Goal: Task Accomplishment & Management: Use online tool/utility

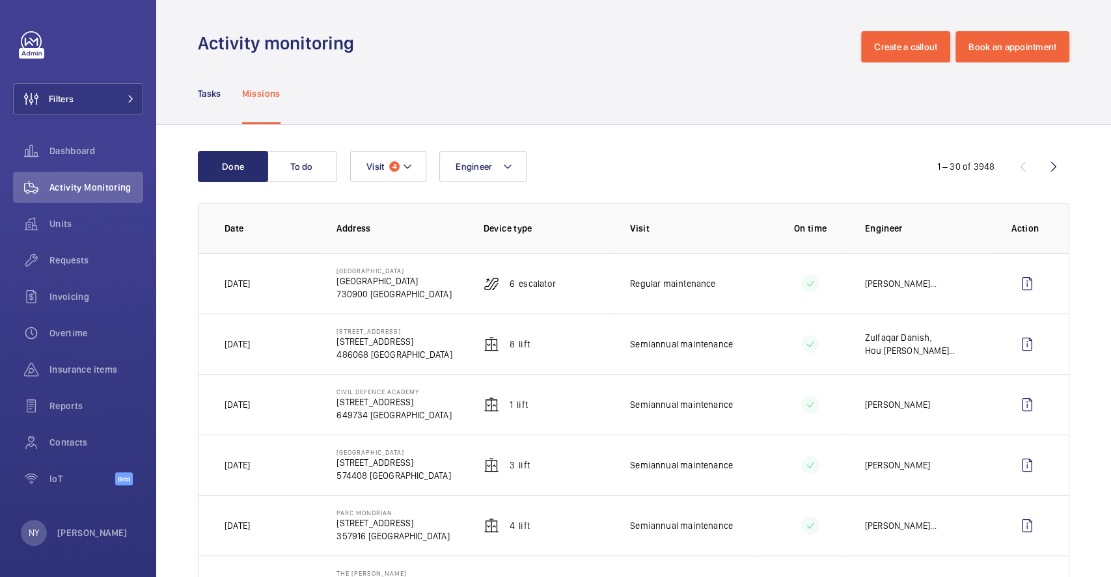
scroll to position [173, 0]
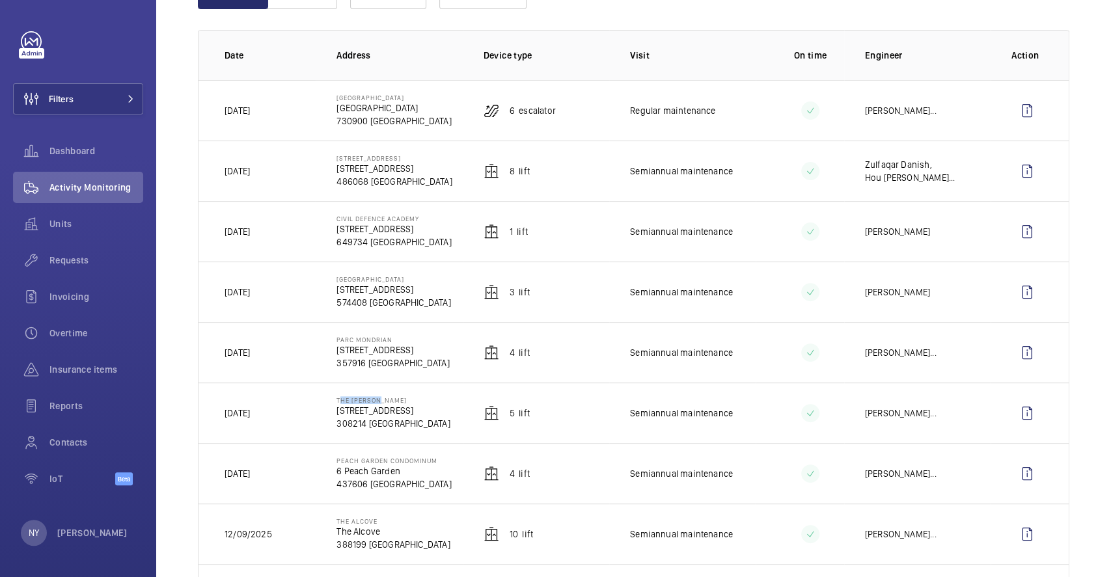
drag, startPoint x: 333, startPoint y: 396, endPoint x: 392, endPoint y: 396, distance: 59.2
click at [392, 396] on td "The Ansley 33 Mandalay Road 308214 SINGAPORE" at bounding box center [389, 413] width 146 height 61
copy p "The [PERSON_NAME]"
drag, startPoint x: 334, startPoint y: 341, endPoint x: 407, endPoint y: 341, distance: 72.2
click at [407, 341] on p "Parc Mondrian" at bounding box center [392, 340] width 113 height 8
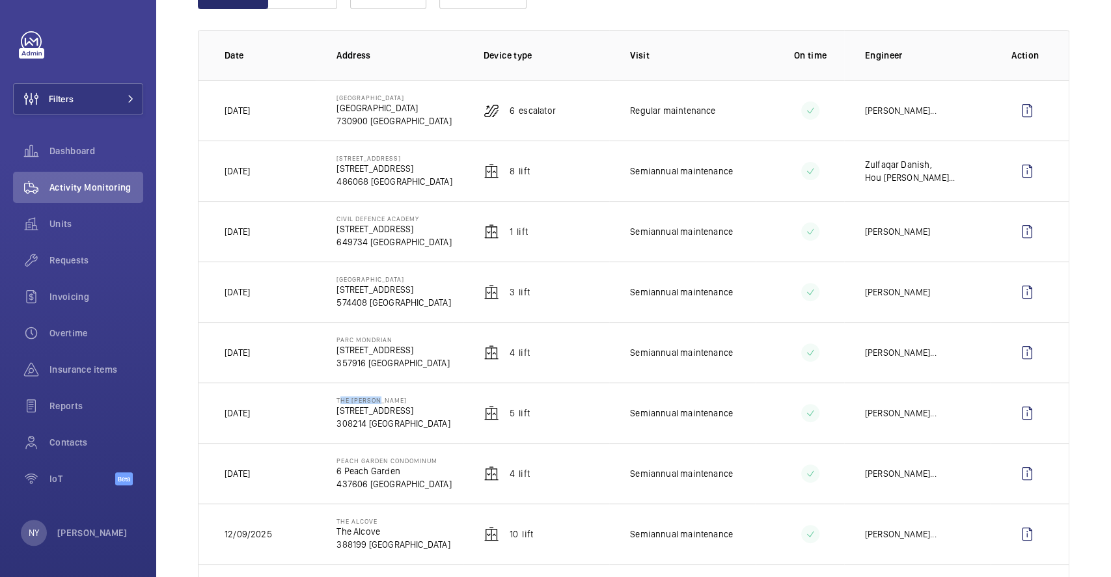
copy p "Parc Mondrian"
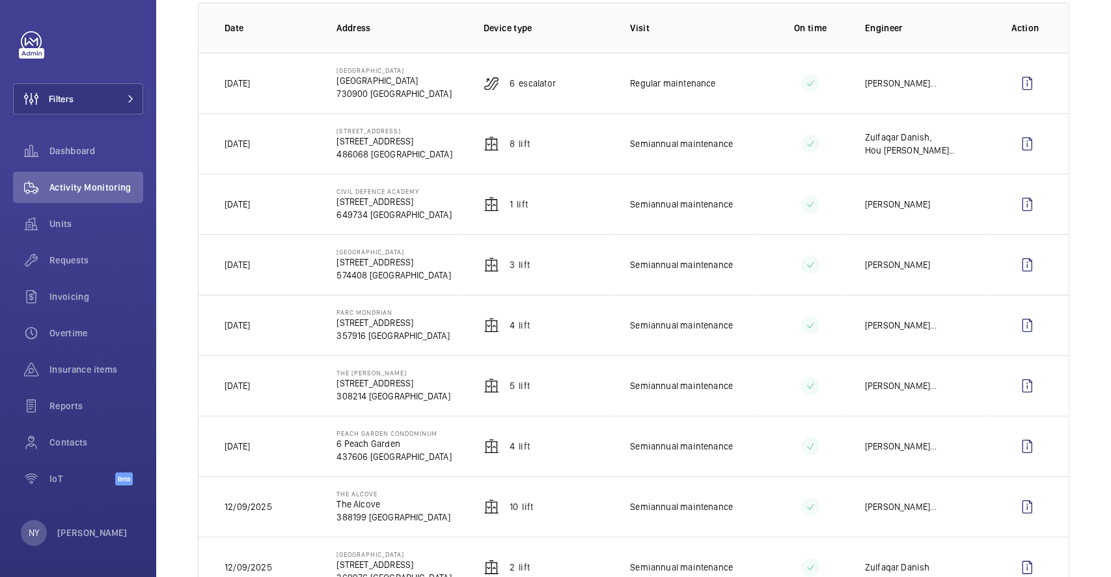
scroll to position [173, 0]
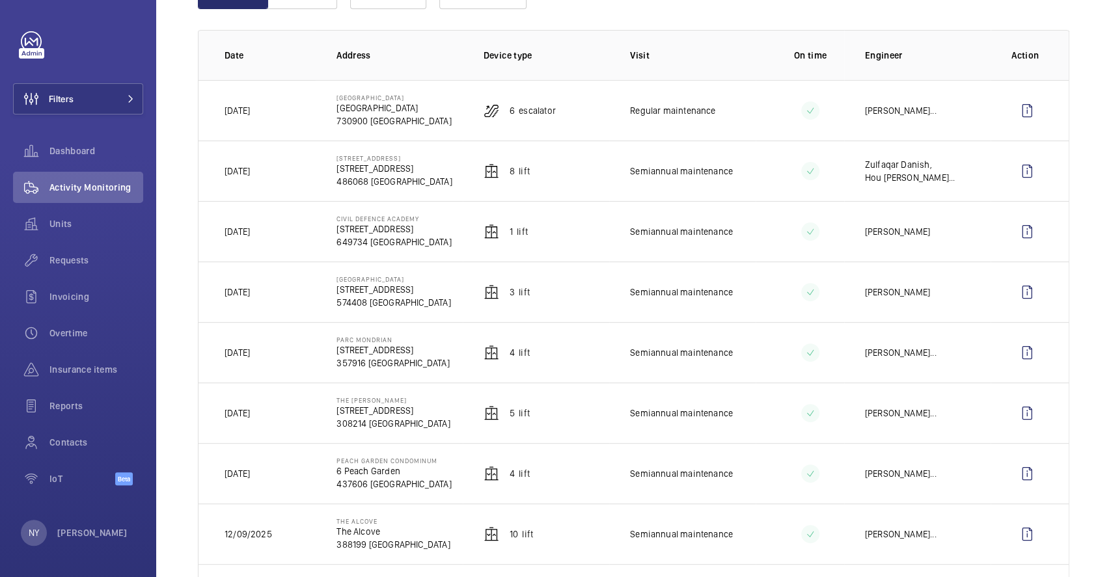
drag, startPoint x: 245, startPoint y: 357, endPoint x: 266, endPoint y: 357, distance: 20.8
click at [266, 357] on td "[DATE]" at bounding box center [256, 352] width 117 height 61
click at [1018, 420] on wm-front-icon-button at bounding box center [1026, 413] width 31 height 31
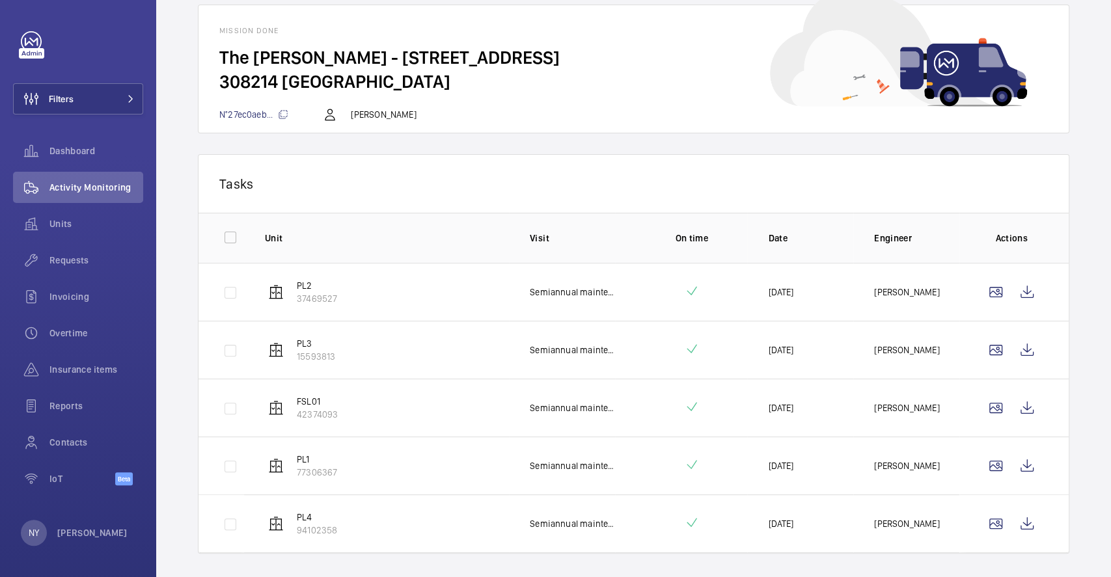
scroll to position [99, 0]
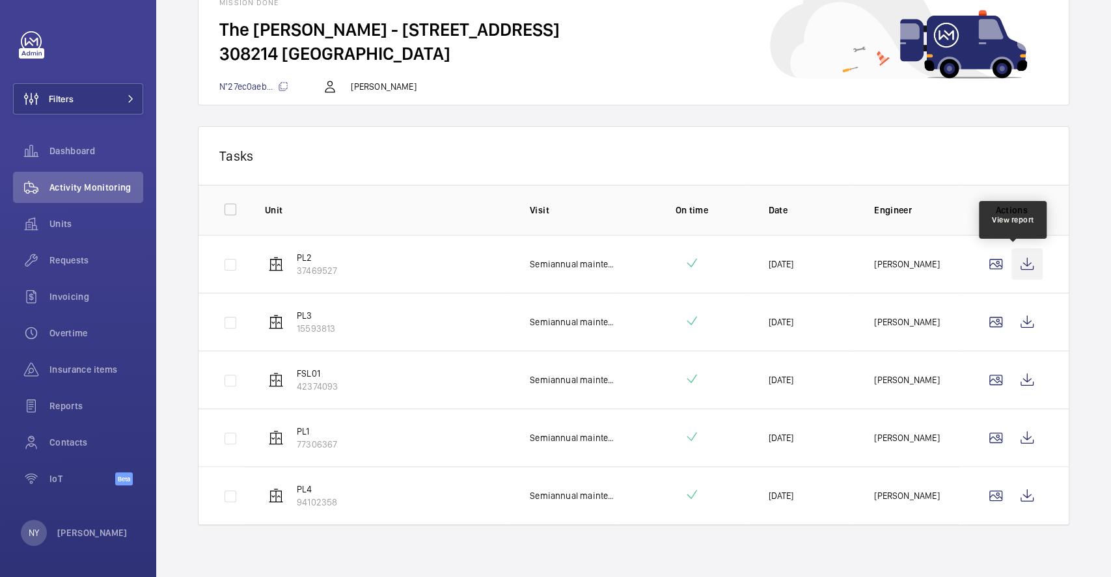
click at [1013, 267] on wm-front-icon-button at bounding box center [1026, 264] width 31 height 31
click at [1018, 320] on wm-front-icon-button at bounding box center [1026, 322] width 31 height 31
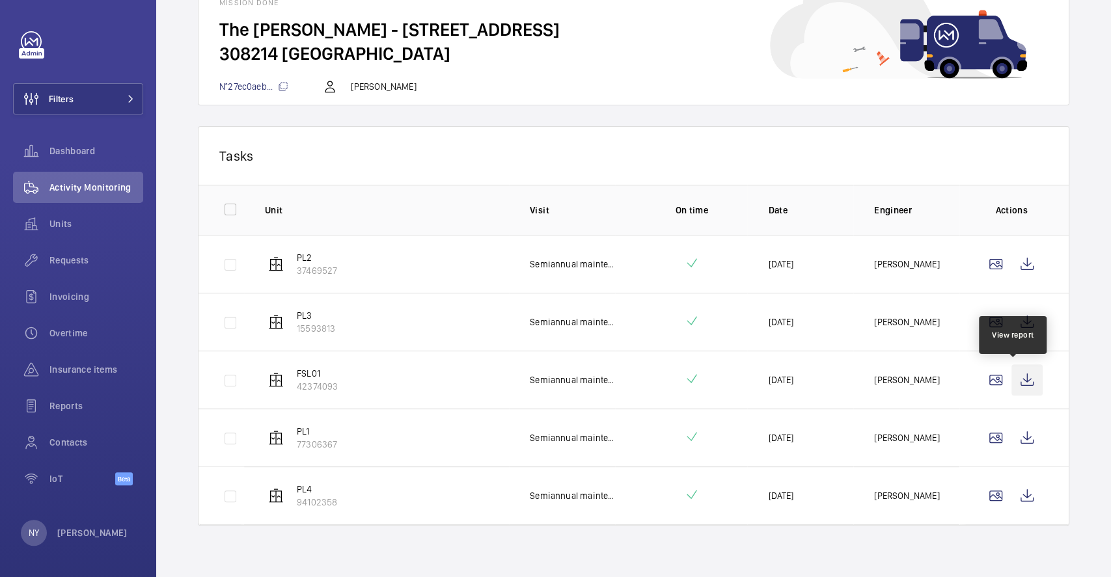
click at [1025, 383] on wm-front-icon-button at bounding box center [1026, 379] width 31 height 31
click at [1018, 433] on wm-front-icon-button at bounding box center [1026, 437] width 31 height 31
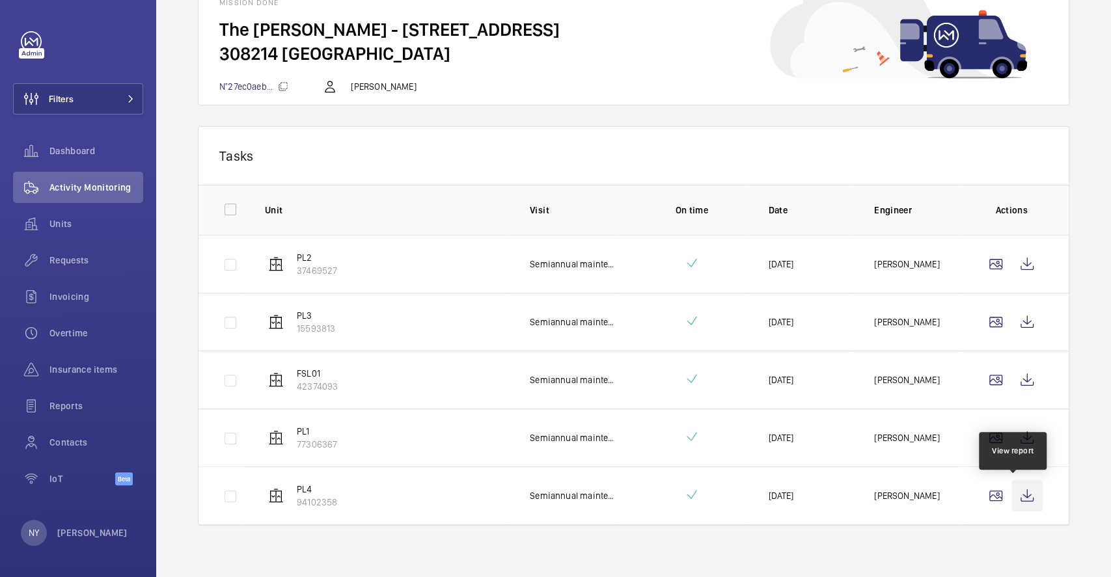
click at [1011, 484] on wm-front-icon-button at bounding box center [1026, 495] width 31 height 31
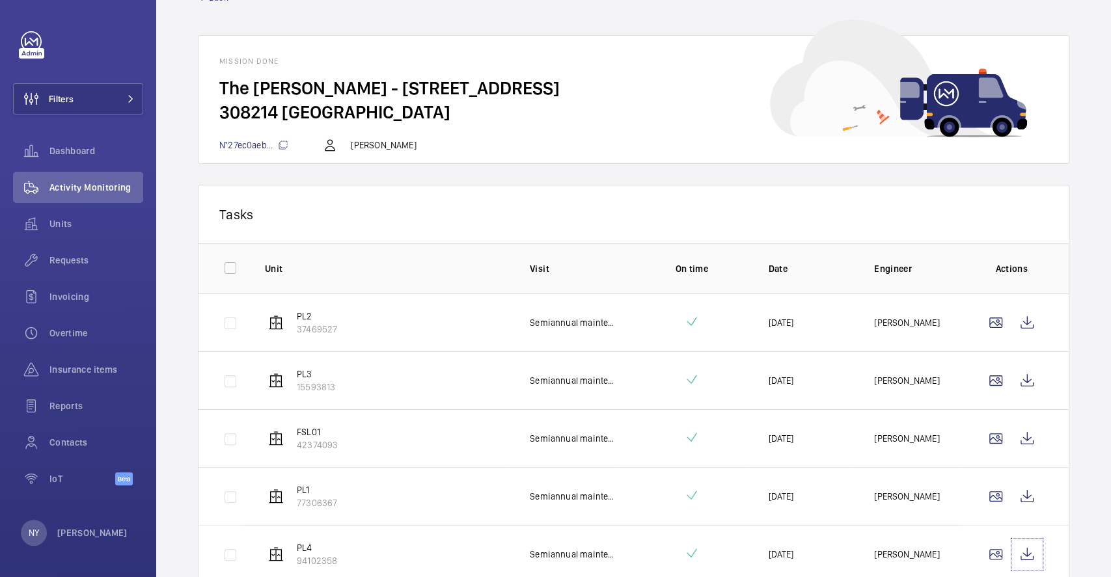
scroll to position [0, 0]
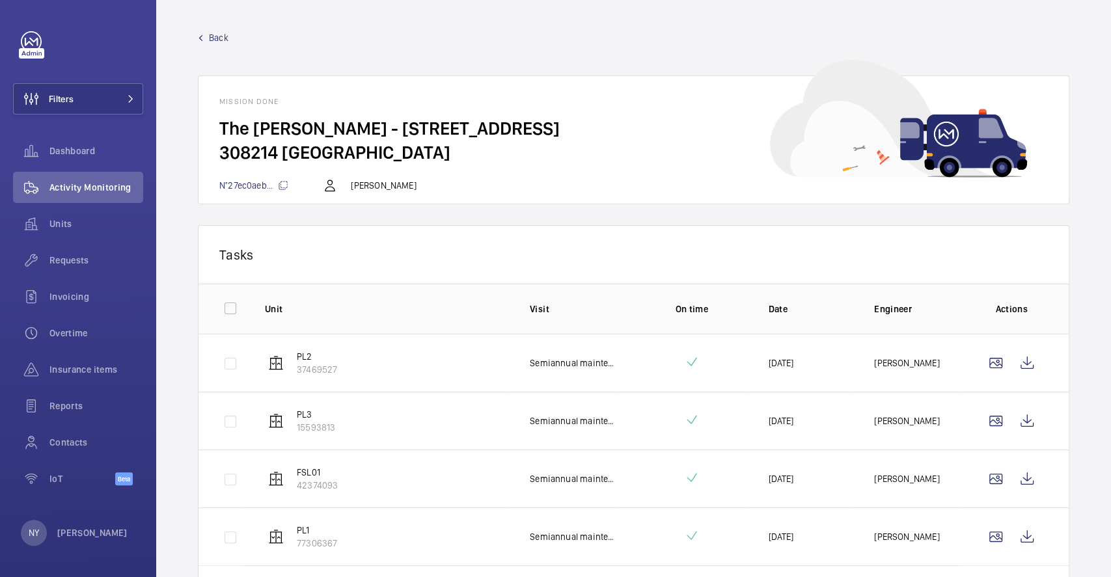
click at [226, 34] on span "Back" at bounding box center [219, 37] width 20 height 13
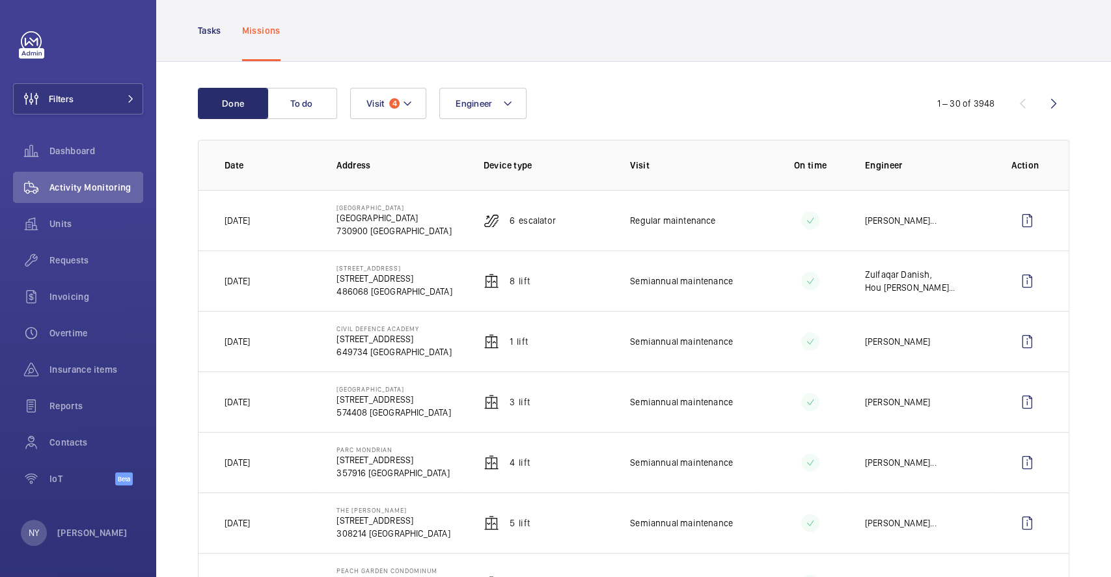
scroll to position [87, 0]
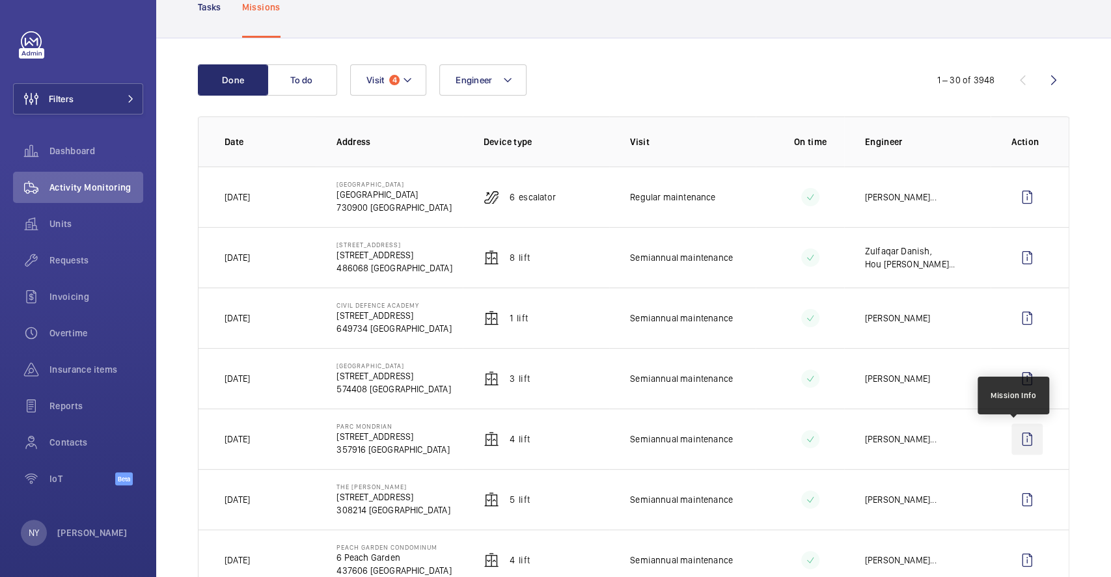
click at [1017, 450] on wm-front-icon-button at bounding box center [1026, 439] width 31 height 31
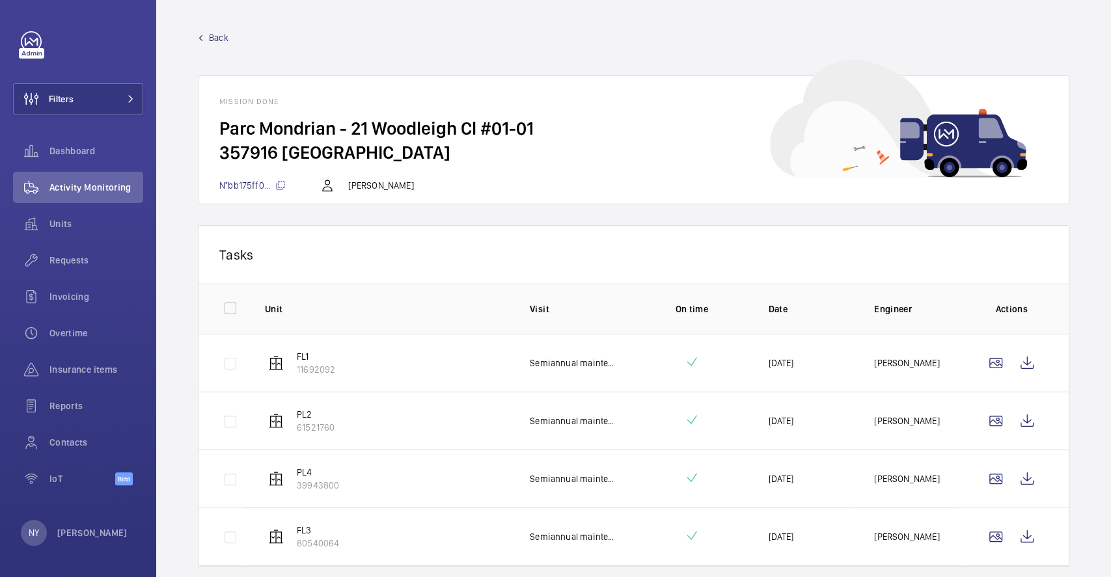
scroll to position [41, 0]
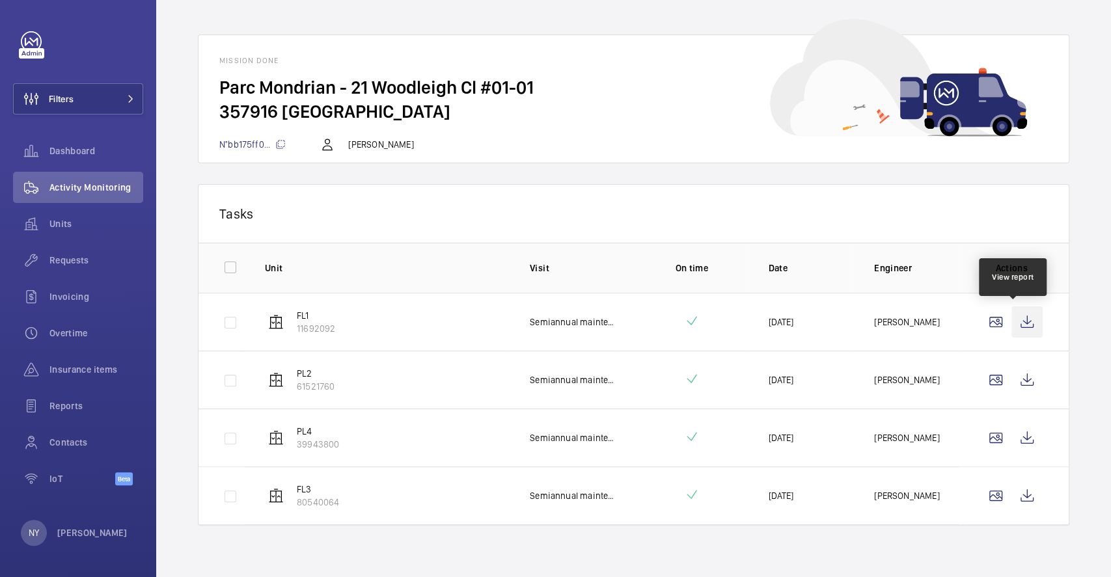
click at [1011, 314] on wm-front-icon-button at bounding box center [1026, 322] width 31 height 31
click at [1024, 377] on wm-front-icon-button at bounding box center [1026, 379] width 31 height 31
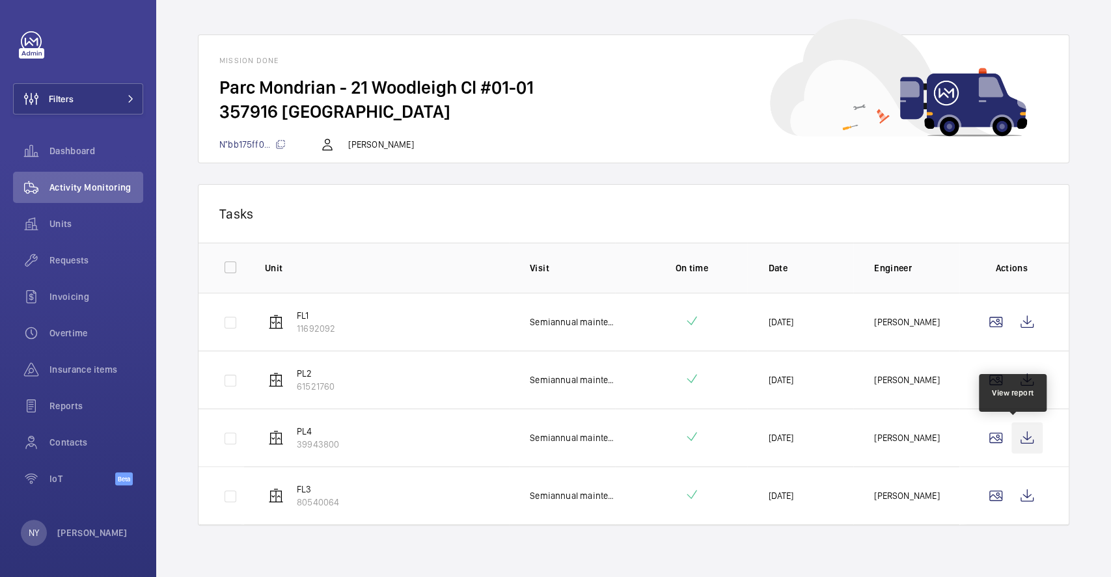
click at [1025, 435] on wm-front-icon-button at bounding box center [1026, 437] width 31 height 31
click at [1024, 480] on wm-front-icon-button at bounding box center [1026, 495] width 31 height 31
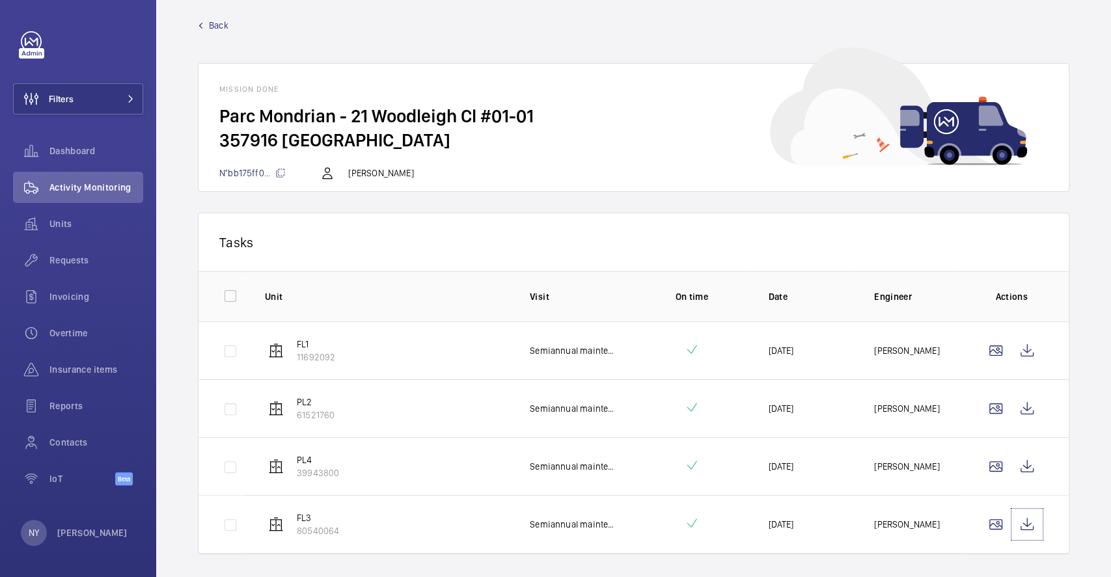
scroll to position [0, 0]
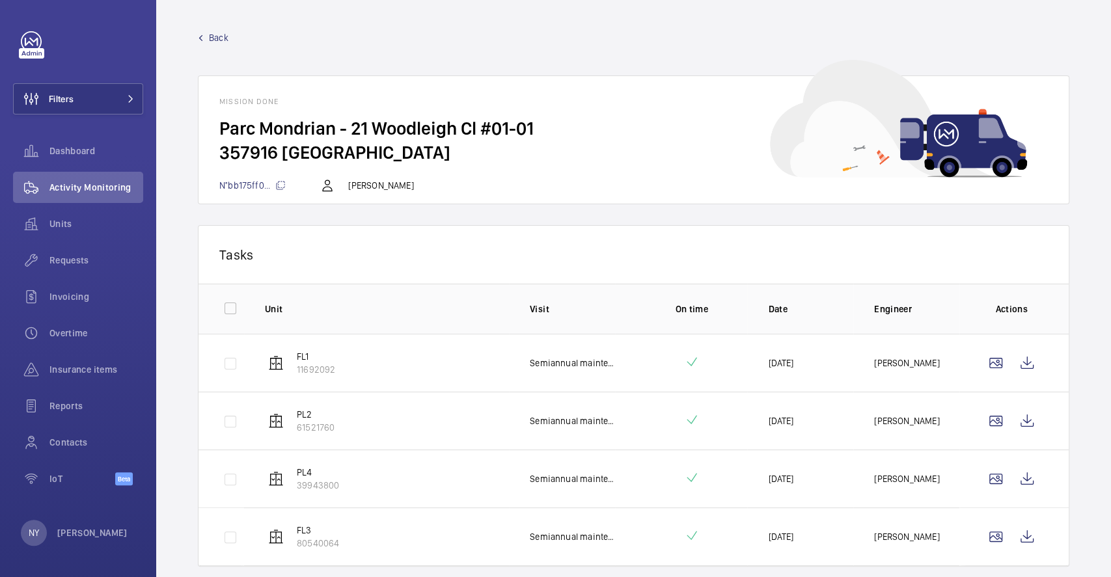
click at [213, 38] on span "Back" at bounding box center [219, 37] width 20 height 13
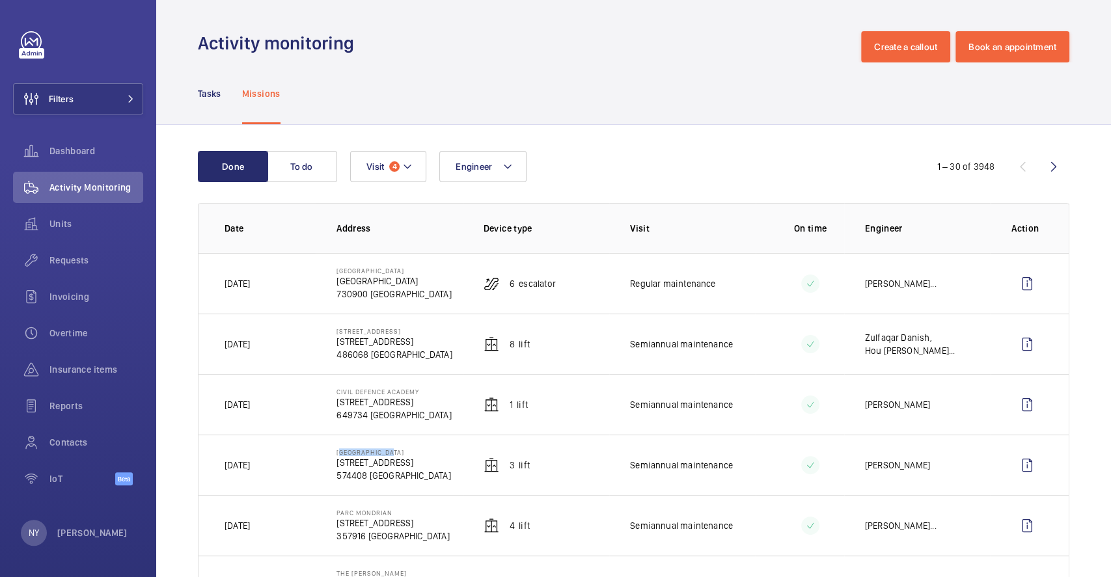
drag, startPoint x: 333, startPoint y: 448, endPoint x: 416, endPoint y: 446, distance: 82.7
click at [416, 446] on td "Thomson Plaza 301 Upper Thomson Rd 574408 SINGAPORE" at bounding box center [389, 465] width 146 height 61
copy p "[GEOGRAPHIC_DATA]"
click at [1018, 471] on wm-front-icon-button at bounding box center [1026, 465] width 31 height 31
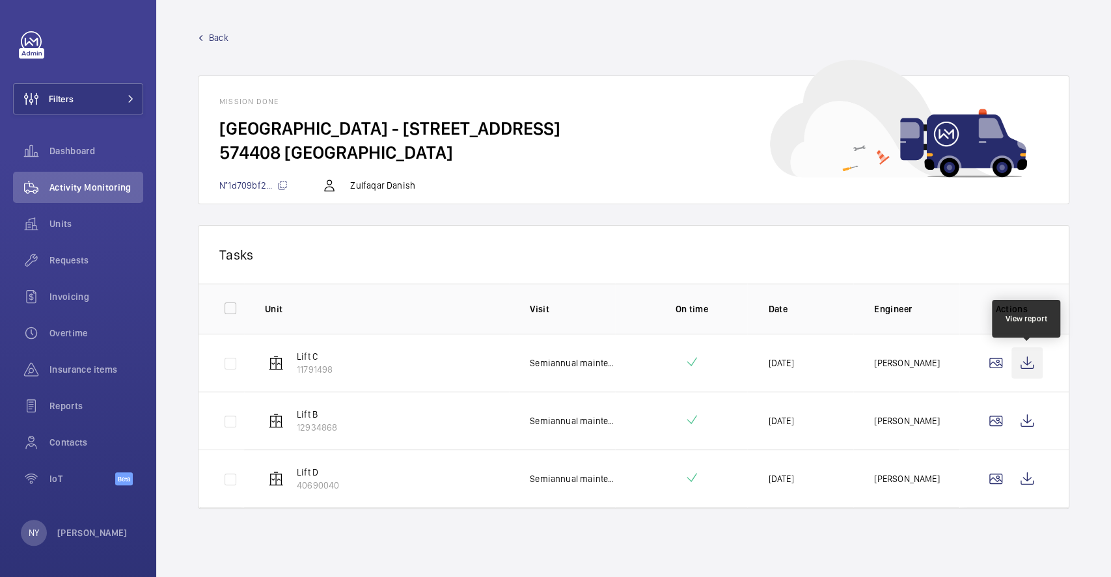
click at [1037, 361] on wm-front-icon-button at bounding box center [1026, 363] width 31 height 31
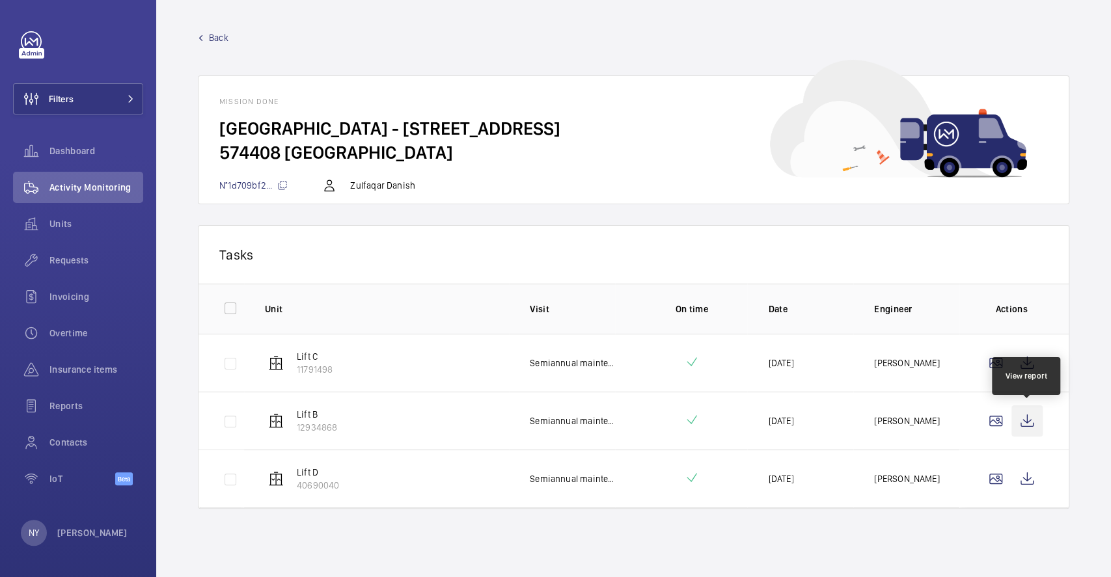
click at [1030, 422] on wm-front-icon-button at bounding box center [1026, 420] width 31 height 31
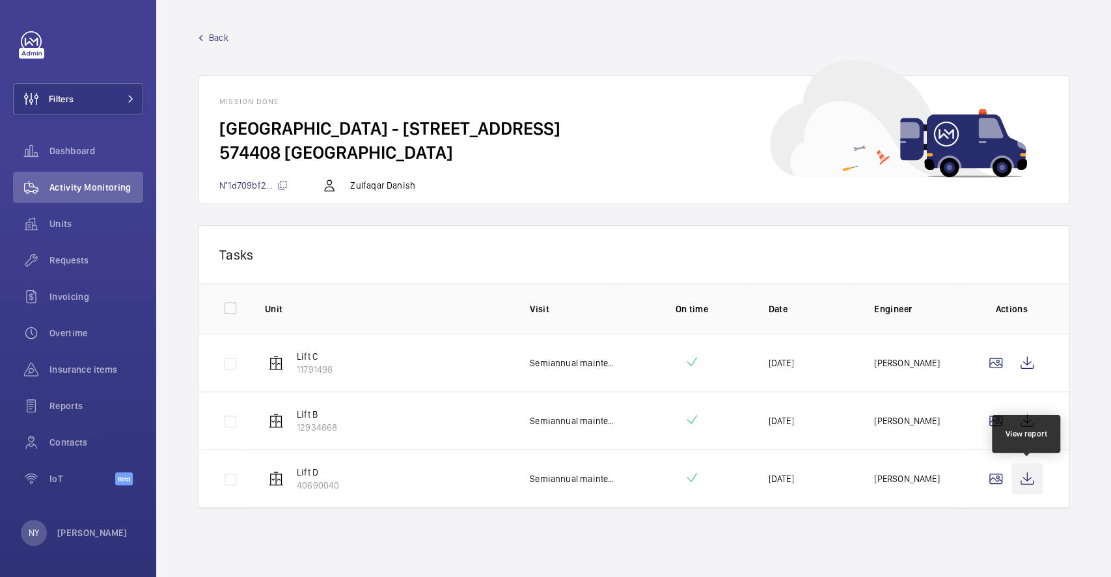
click at [1032, 483] on wm-front-icon-button at bounding box center [1026, 478] width 31 height 31
click at [204, 36] on link "Back" at bounding box center [633, 37] width 871 height 13
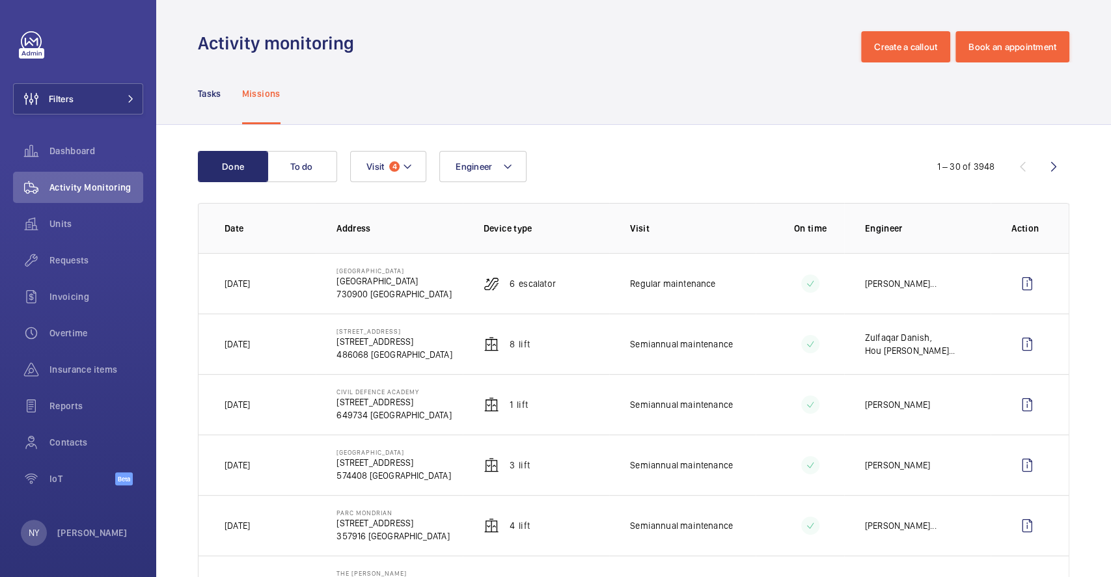
drag, startPoint x: 333, startPoint y: 390, endPoint x: 425, endPoint y: 391, distance: 91.8
click at [425, 391] on td "Civil Defence Academy 101 Jalan Bahar, 649734 SINGAPORE 649734 SINGAPORE" at bounding box center [389, 404] width 146 height 61
click at [1021, 400] on wm-front-icon-button at bounding box center [1026, 404] width 31 height 31
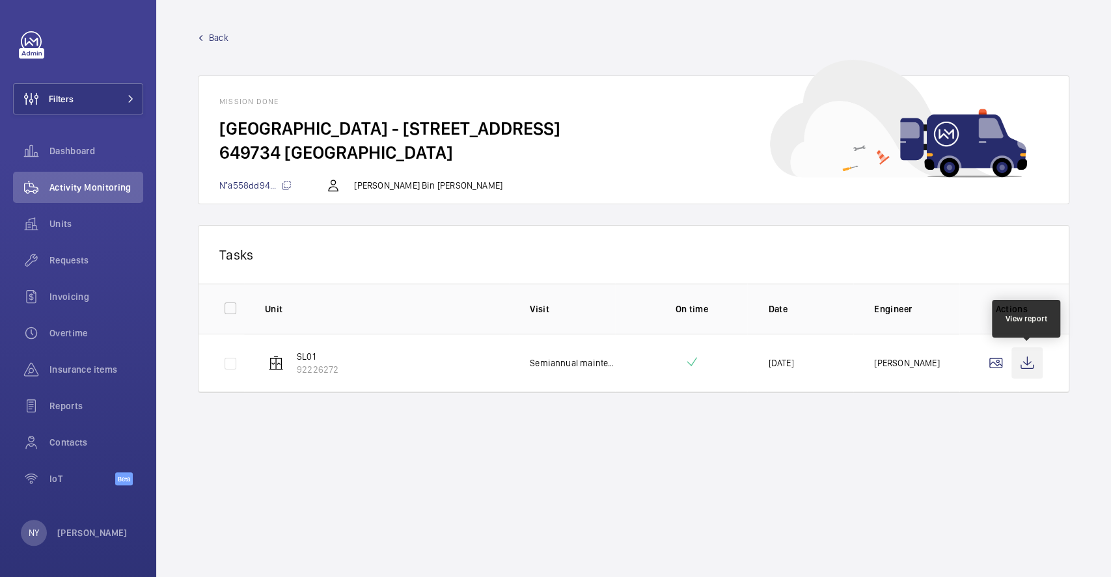
click at [1025, 357] on wm-front-icon-button at bounding box center [1026, 363] width 31 height 31
click at [217, 39] on span "Back" at bounding box center [219, 37] width 20 height 13
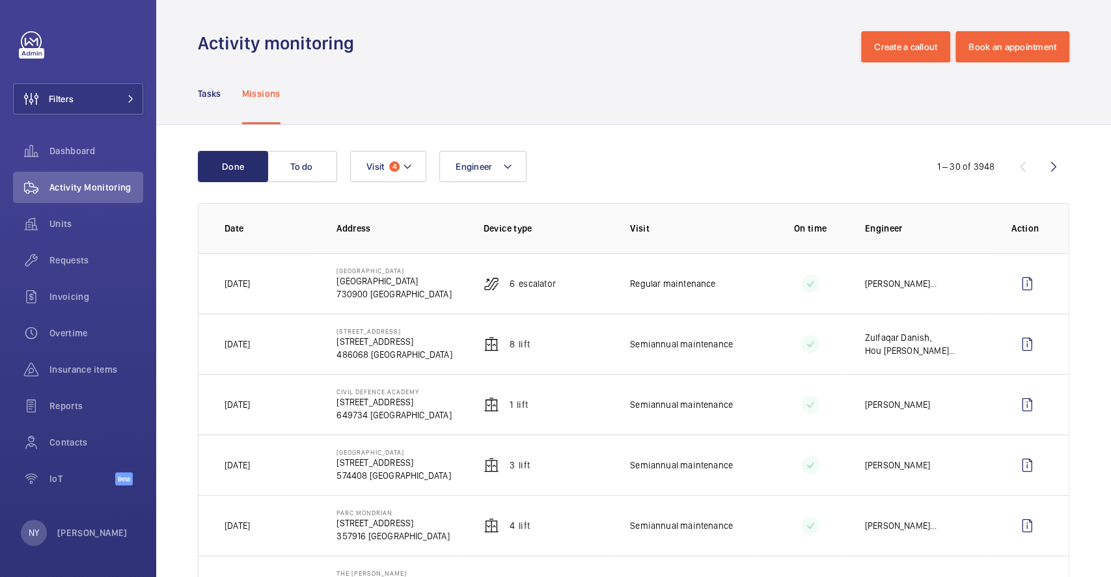
drag, startPoint x: 330, startPoint y: 327, endPoint x: 433, endPoint y: 329, distance: 103.5
click at [433, 329] on td "15 Changi South Street 2 15 Changi South Street 2 486068 SINGAPORE" at bounding box center [389, 344] width 146 height 61
copy p "[STREET_ADDRESS]"
click at [1013, 343] on wm-front-icon-button at bounding box center [1026, 344] width 31 height 31
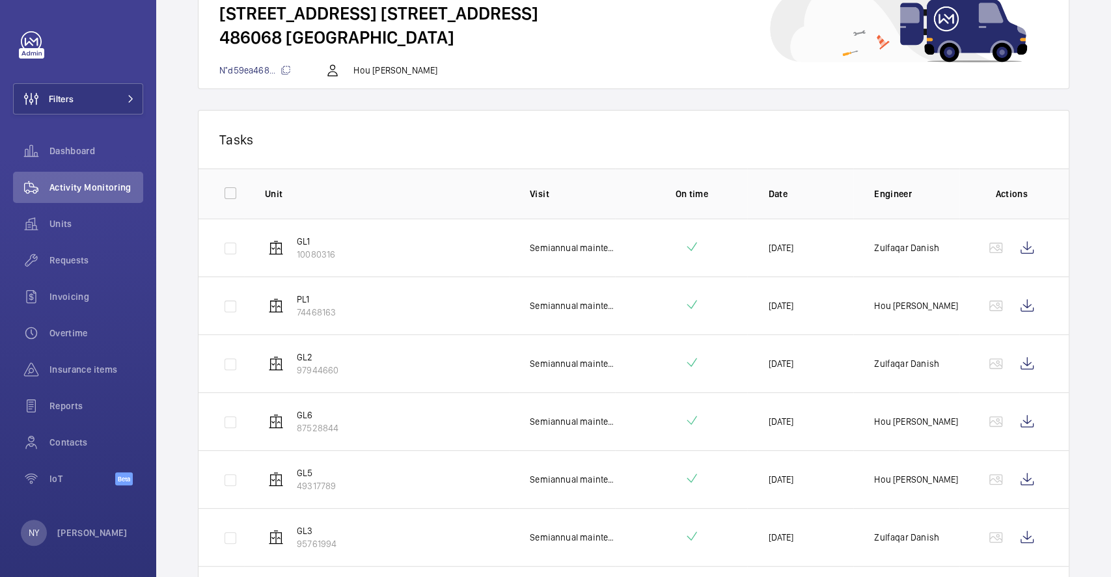
scroll to position [99, 0]
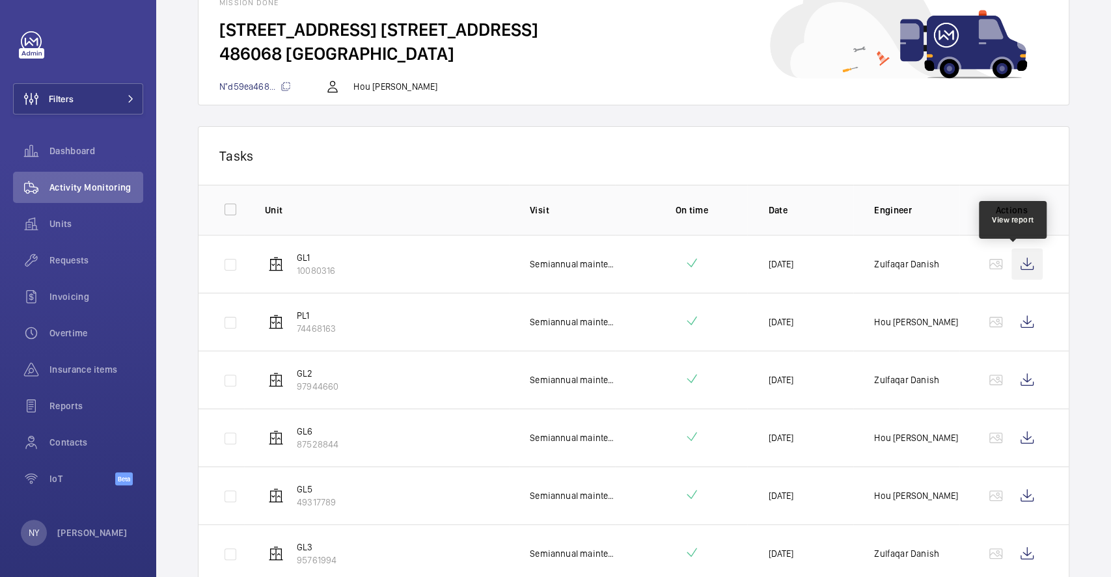
click at [1011, 266] on wm-front-icon-button at bounding box center [1026, 264] width 31 height 31
click at [1011, 316] on wm-front-icon-button at bounding box center [1026, 322] width 31 height 31
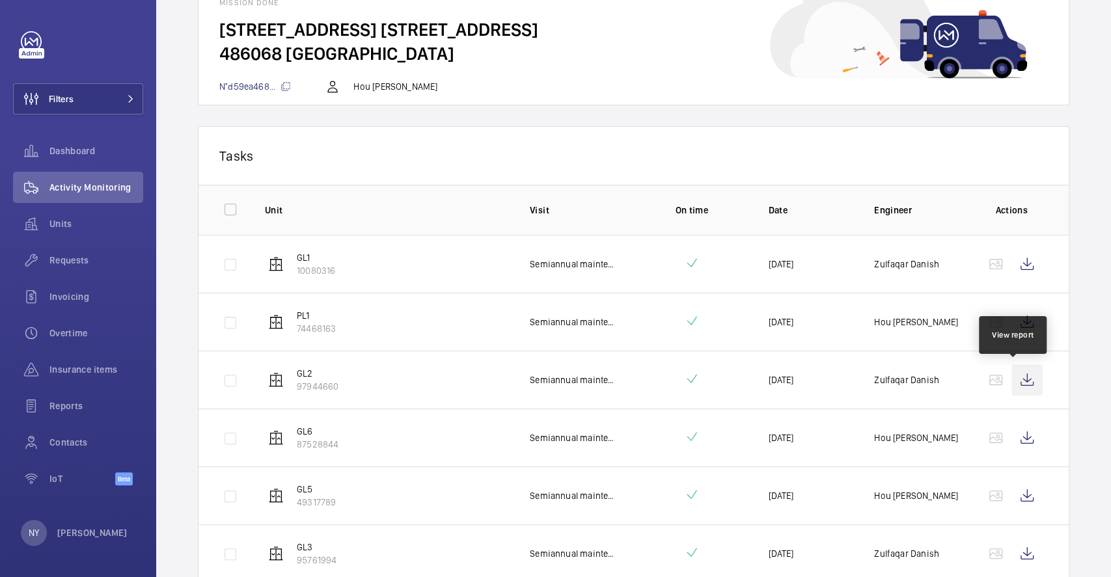
click at [1011, 371] on wm-front-icon-button at bounding box center [1026, 379] width 31 height 31
click at [1011, 431] on wm-front-icon-button at bounding box center [1026, 437] width 31 height 31
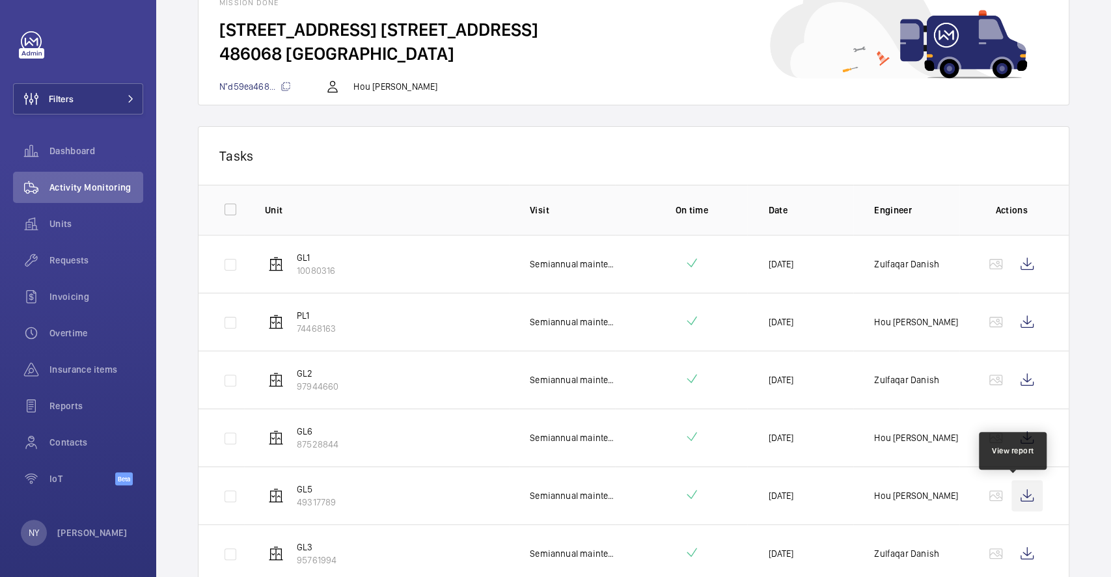
click at [1028, 500] on wm-front-icon-button at bounding box center [1026, 495] width 31 height 31
click at [1011, 546] on wm-front-icon-button at bounding box center [1026, 553] width 31 height 31
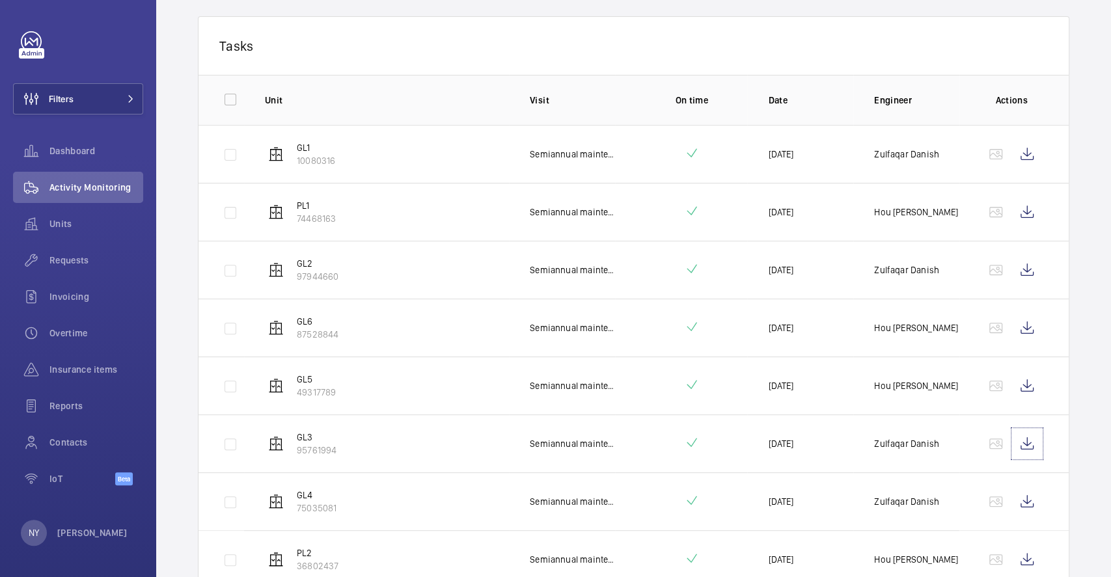
scroll to position [272, 0]
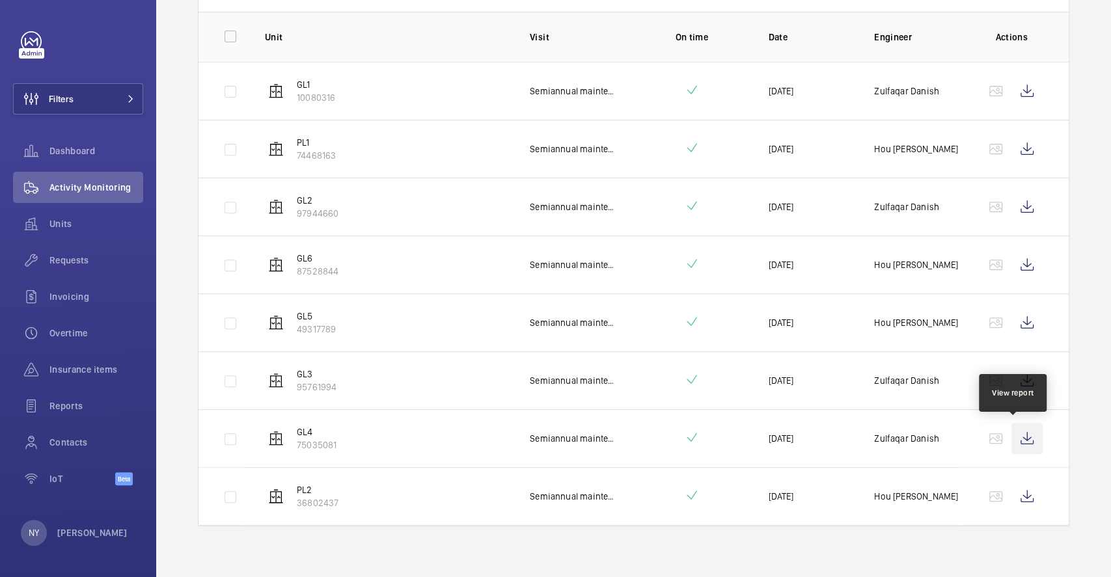
click at [1023, 439] on wm-front-icon-button at bounding box center [1026, 438] width 31 height 31
click at [1011, 501] on wm-front-icon-button at bounding box center [1026, 496] width 31 height 31
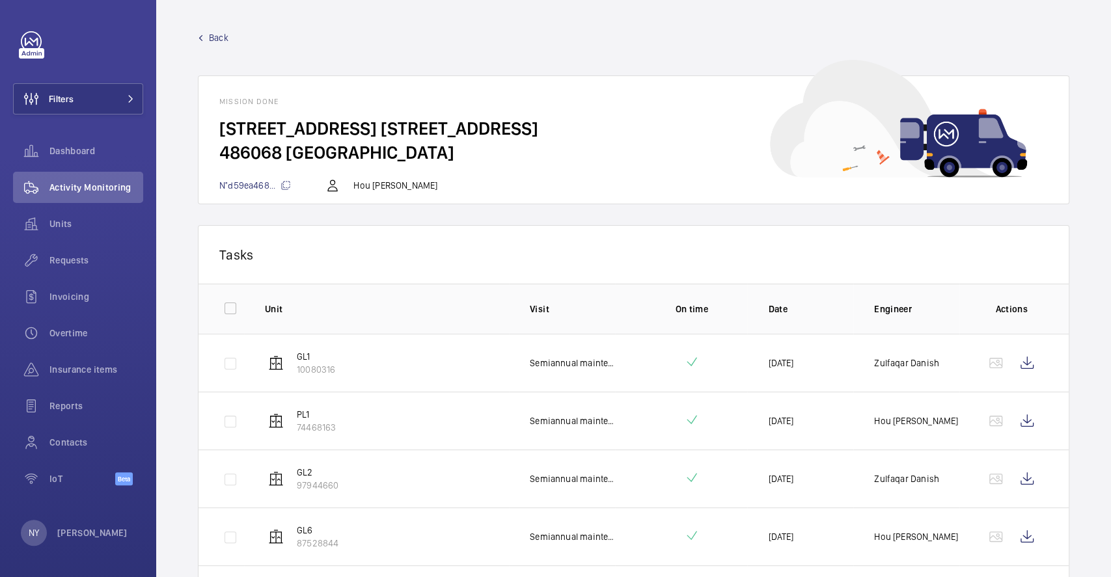
click at [226, 43] on span "Back" at bounding box center [219, 37] width 20 height 13
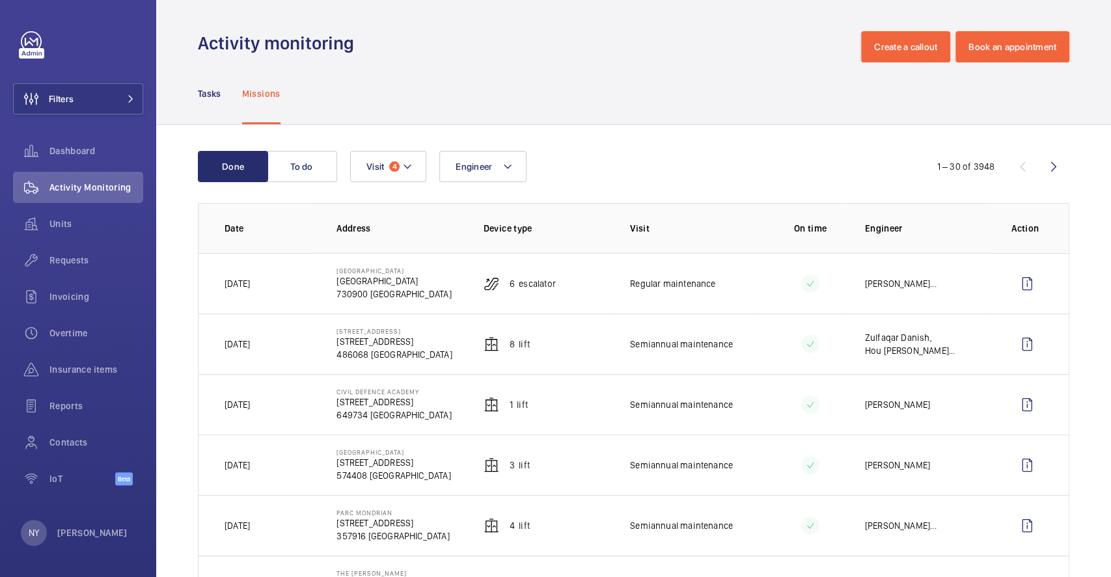
scroll to position [260, 0]
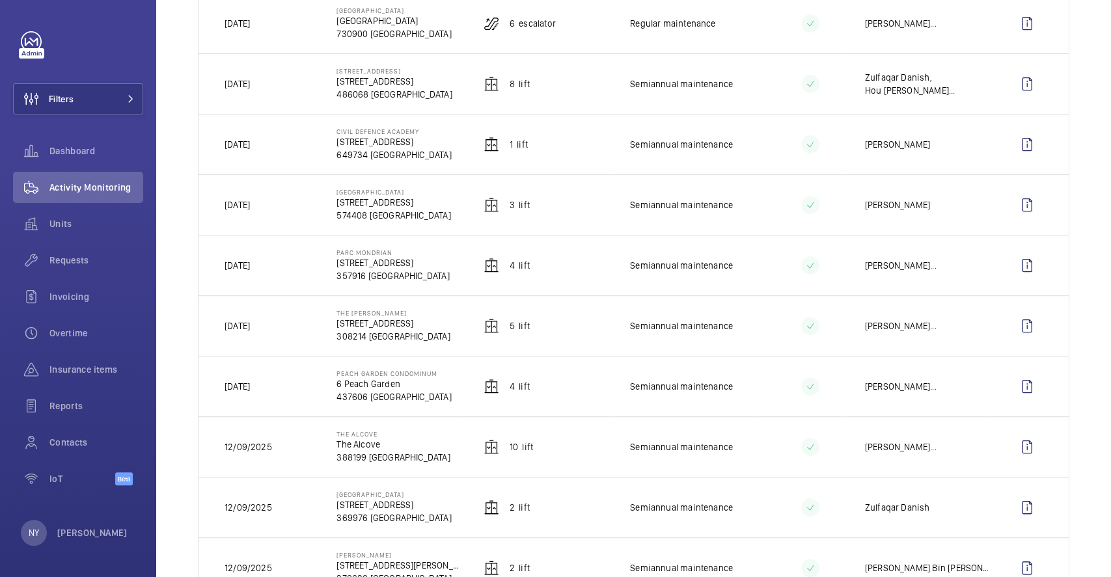
drag, startPoint x: 250, startPoint y: 203, endPoint x: 303, endPoint y: 203, distance: 53.4
click at [303, 203] on td "[DATE]" at bounding box center [256, 204] width 117 height 61
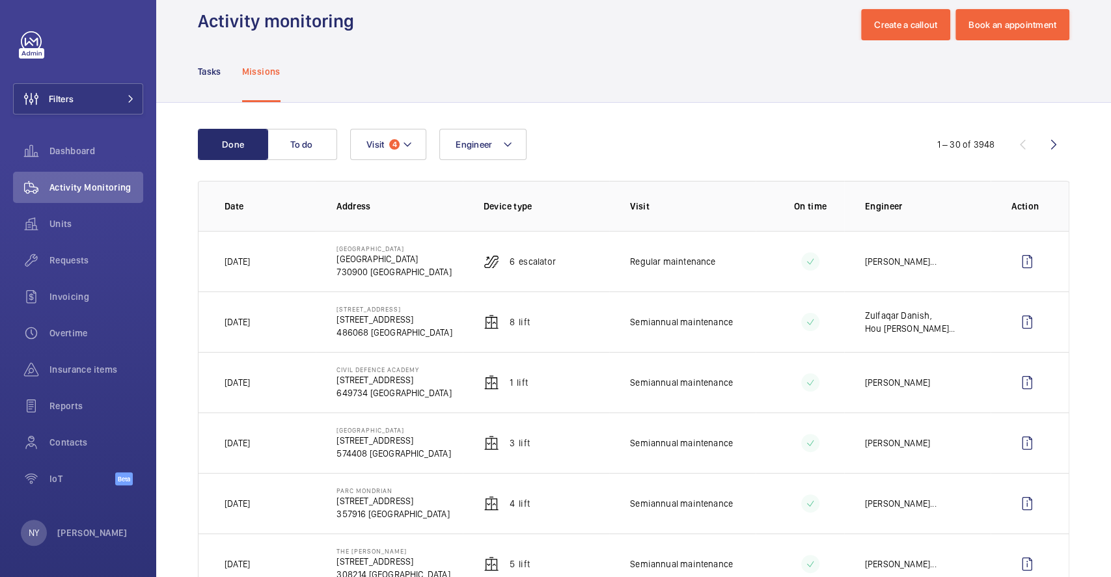
scroll to position [0, 0]
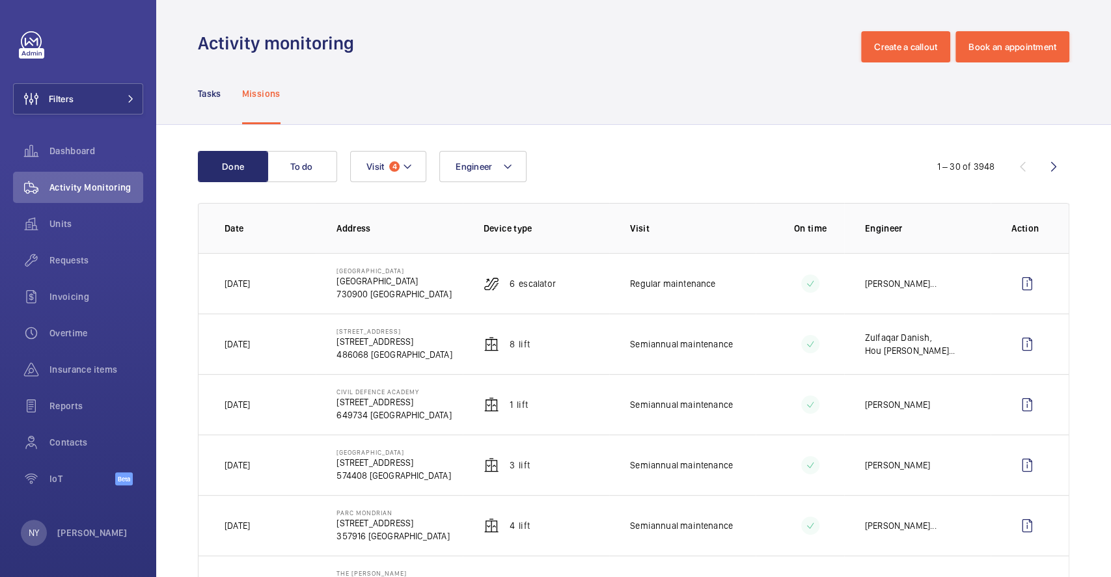
drag, startPoint x: 239, startPoint y: 346, endPoint x: 282, endPoint y: 335, distance: 44.8
click at [282, 335] on td "[DATE]" at bounding box center [256, 344] width 117 height 61
drag, startPoint x: 507, startPoint y: 283, endPoint x: 575, endPoint y: 279, distance: 67.8
click at [575, 279] on td "6 Escalator" at bounding box center [536, 283] width 146 height 61
copy p "6 Escalator"
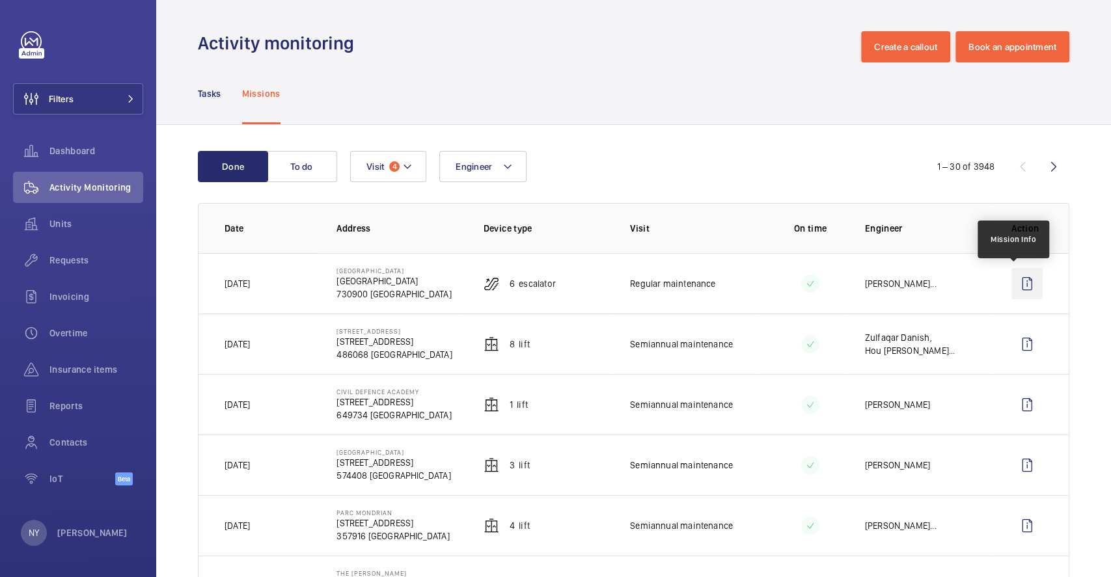
click at [1011, 285] on wm-front-icon-button at bounding box center [1026, 283] width 31 height 31
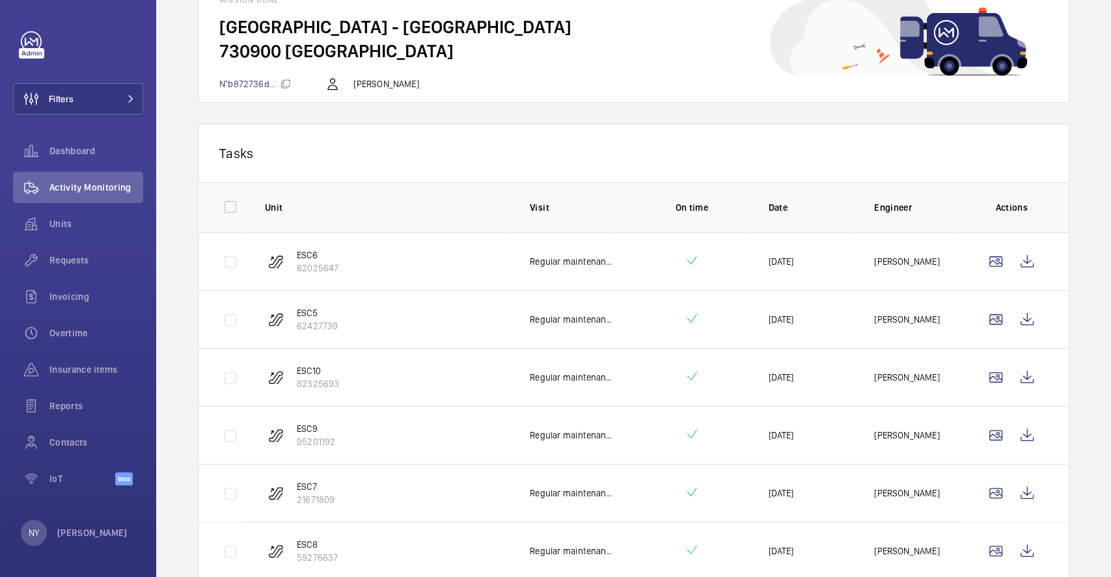
scroll to position [156, 0]
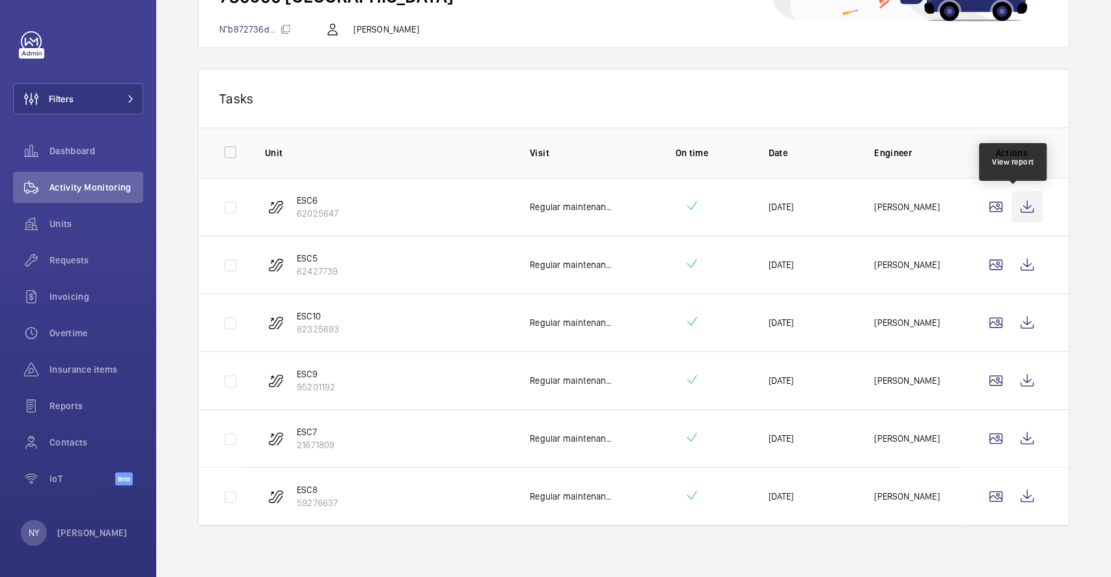
click at [1020, 217] on wm-front-icon-button at bounding box center [1026, 206] width 31 height 31
click at [1018, 273] on wm-front-icon-button at bounding box center [1026, 264] width 31 height 31
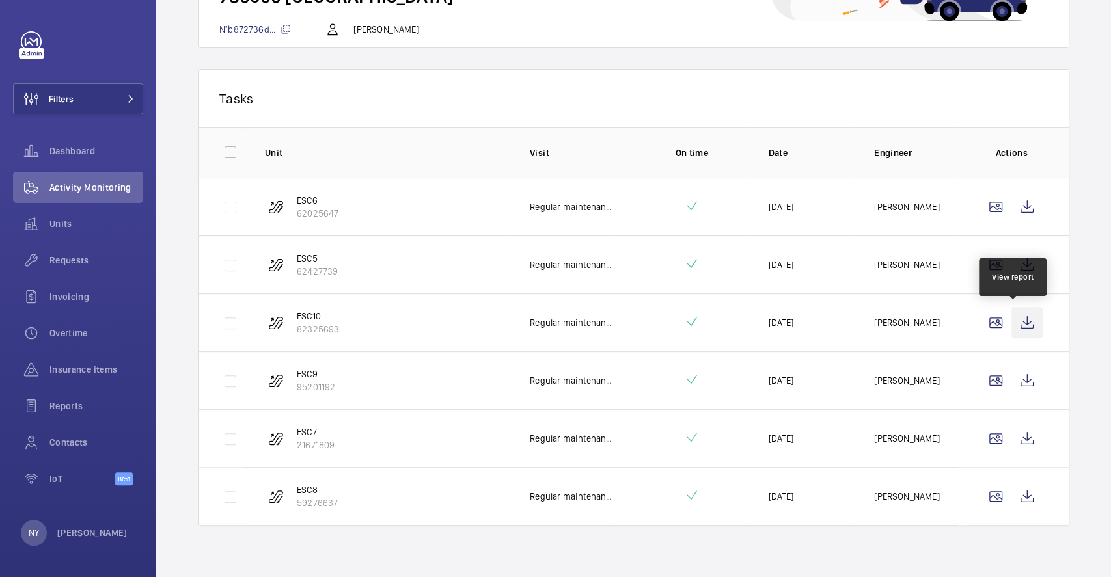
click at [1013, 319] on wm-front-icon-button at bounding box center [1026, 322] width 31 height 31
click at [1017, 374] on wm-front-icon-button at bounding box center [1026, 380] width 31 height 31
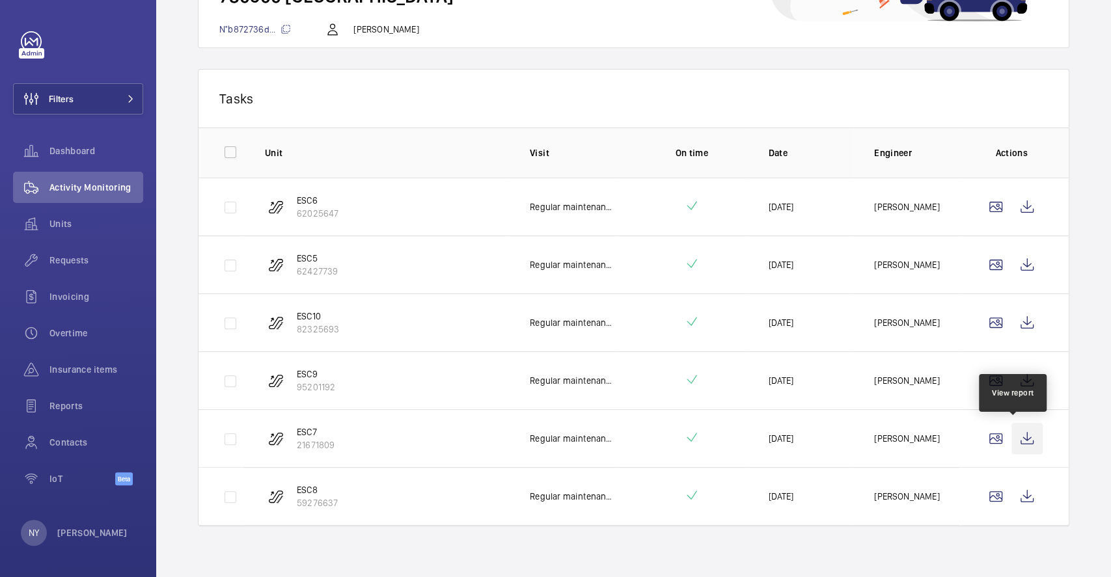
click at [1011, 442] on wm-front-icon-button at bounding box center [1026, 438] width 31 height 31
click at [1011, 488] on wm-front-icon-button at bounding box center [1026, 496] width 31 height 31
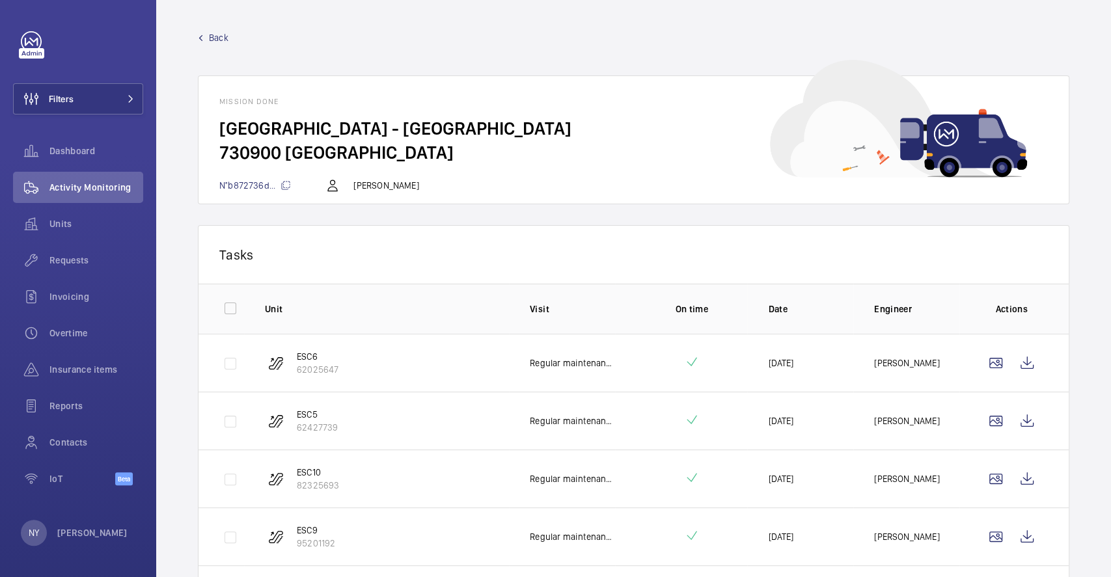
click at [221, 36] on span "Back" at bounding box center [219, 37] width 20 height 13
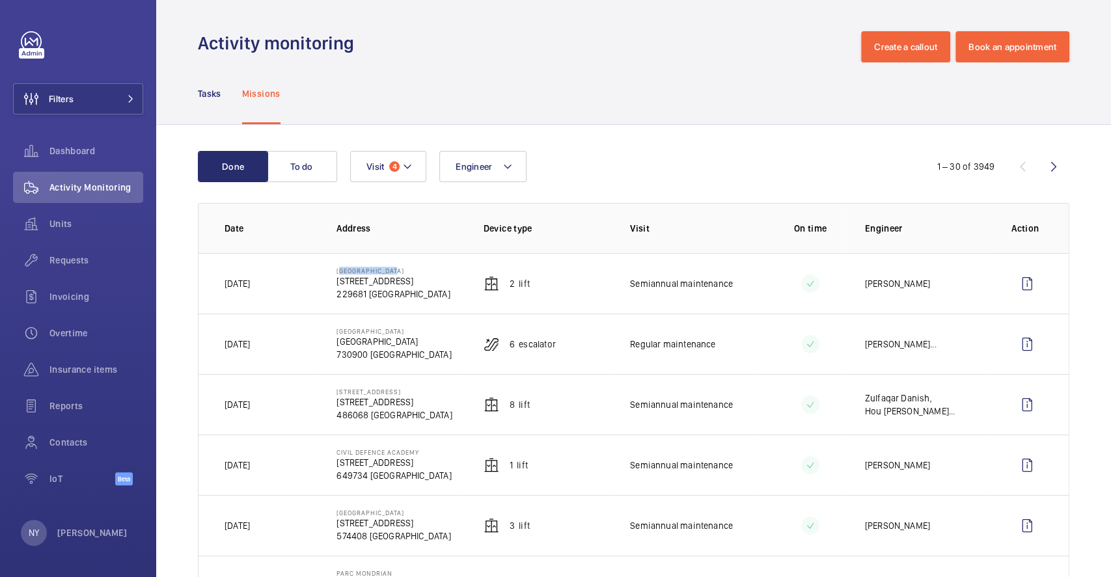
drag, startPoint x: 334, startPoint y: 267, endPoint x: 409, endPoint y: 267, distance: 74.8
click at [409, 267] on p "[GEOGRAPHIC_DATA]" at bounding box center [392, 271] width 113 height 8
copy p "[GEOGRAPHIC_DATA]"
click at [1011, 282] on wm-front-icon-button at bounding box center [1026, 283] width 31 height 31
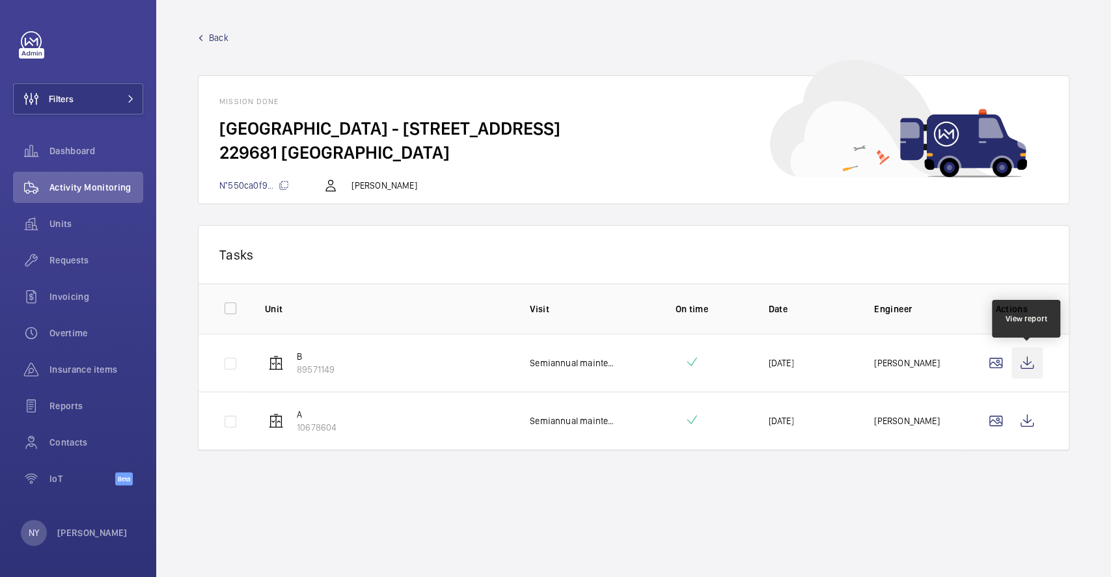
click at [1024, 363] on wm-front-icon-button at bounding box center [1026, 363] width 31 height 31
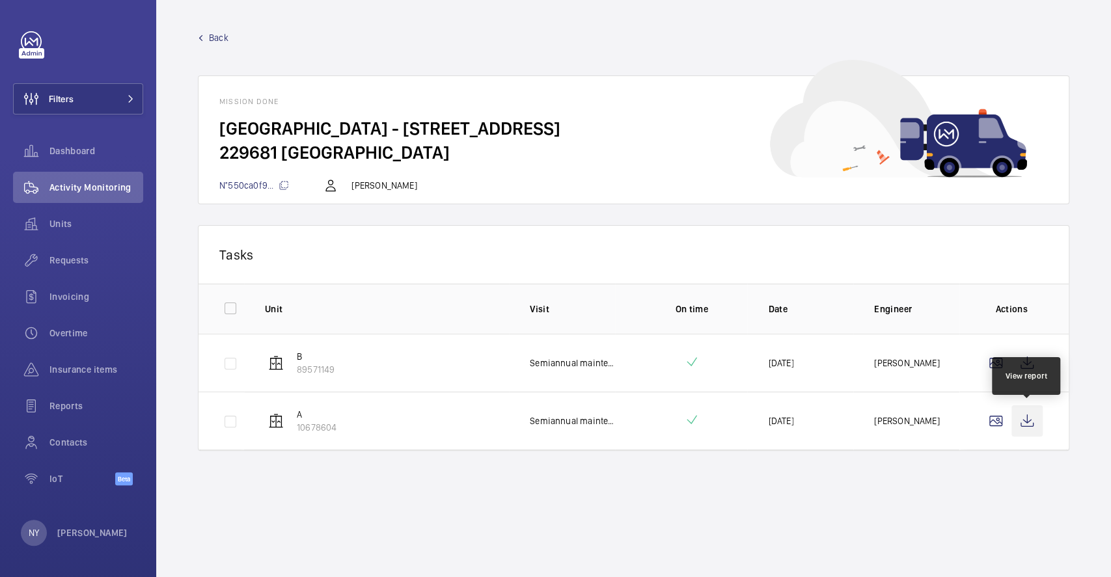
click at [1015, 425] on wm-front-icon-button at bounding box center [1026, 420] width 31 height 31
click at [228, 38] on link "Back" at bounding box center [633, 37] width 871 height 13
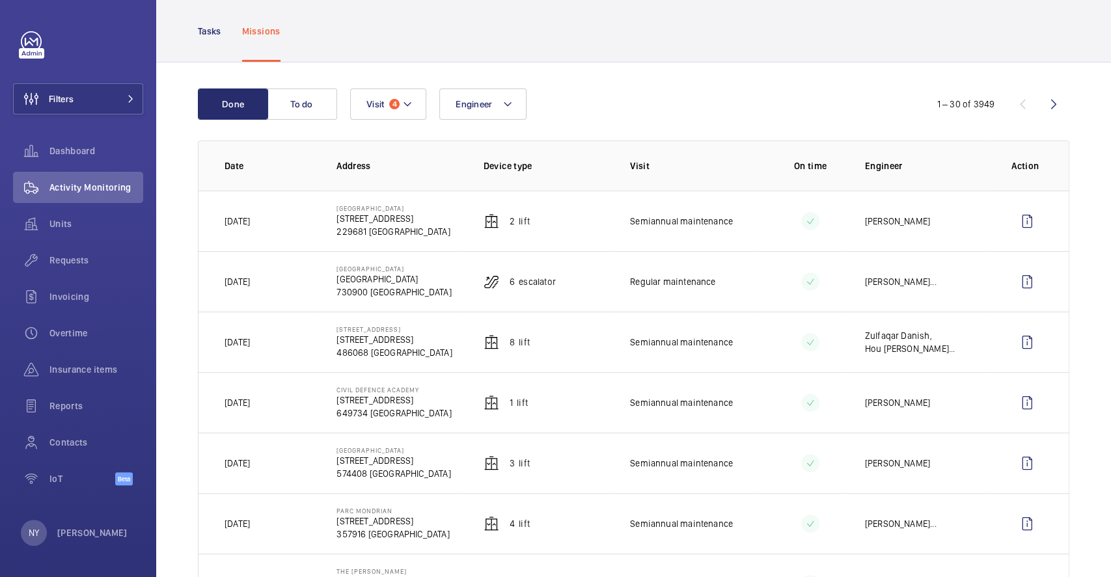
scroll to position [87, 0]
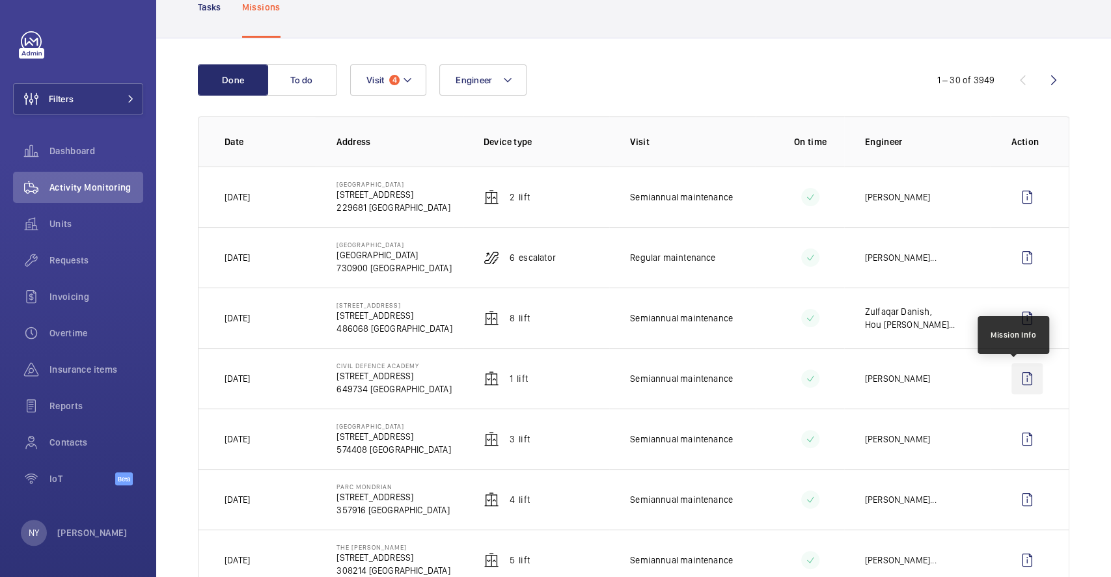
click at [1011, 379] on wm-front-icon-button at bounding box center [1026, 378] width 31 height 31
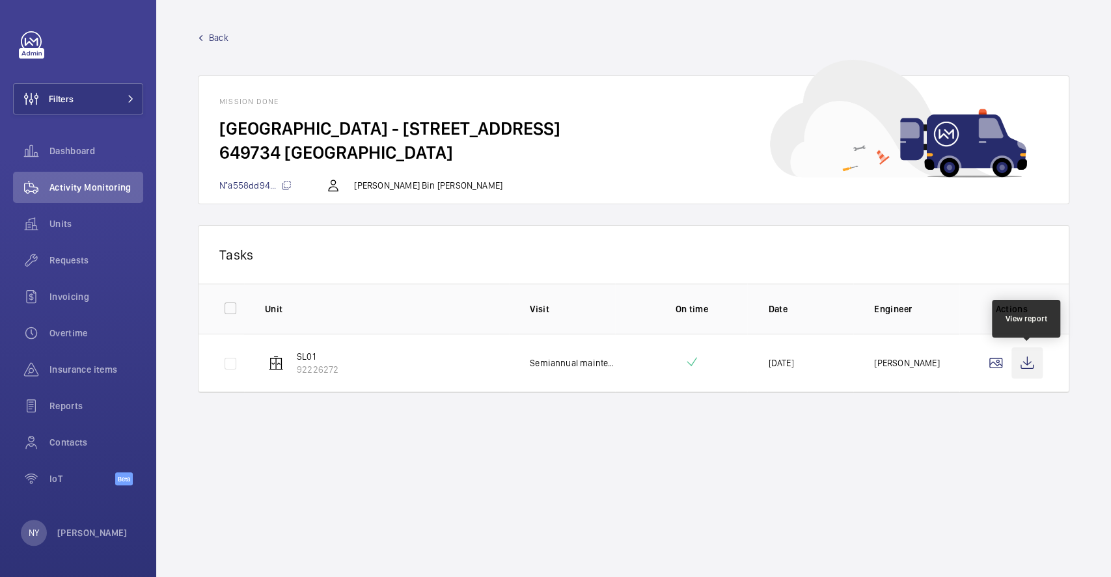
click at [1020, 361] on wm-front-icon-button at bounding box center [1026, 363] width 31 height 31
click at [219, 39] on span "Back" at bounding box center [219, 37] width 20 height 13
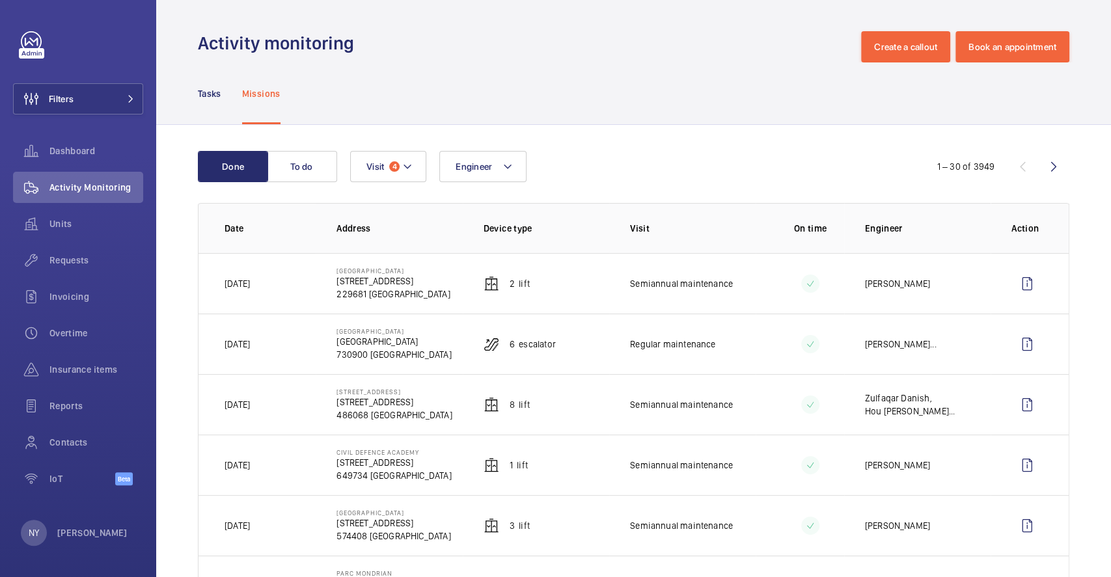
scroll to position [87, 0]
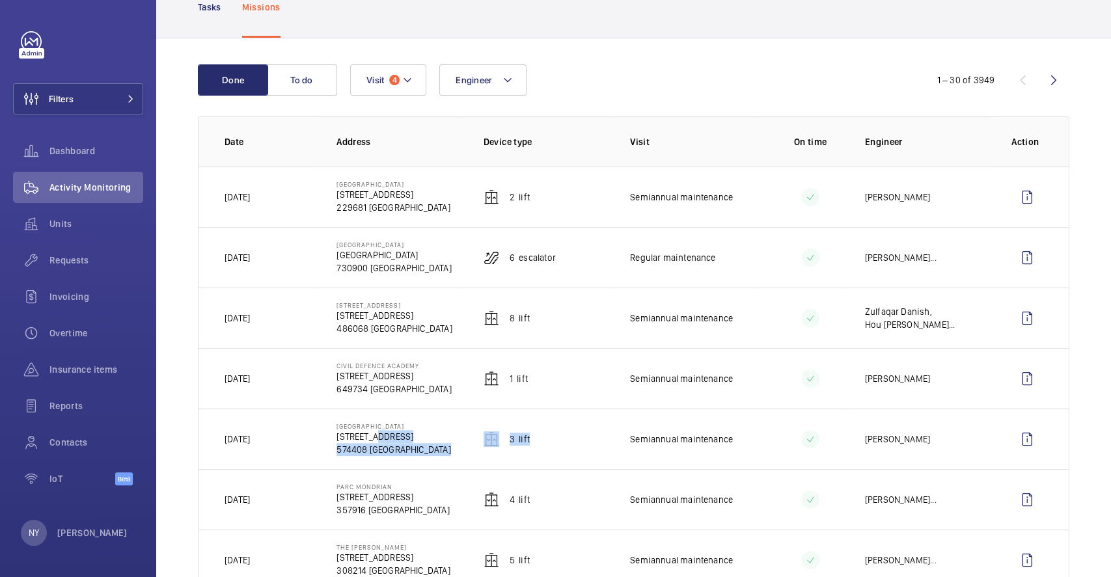
drag, startPoint x: 370, startPoint y: 434, endPoint x: 579, endPoint y: 420, distance: 208.7
click at [0, 0] on tr "Yesterday Thomson Plaza 301 Upper Thomson Rd 574408 SINGAPORE 3 Lift Semiannual…" at bounding box center [0, 0] width 0 height 0
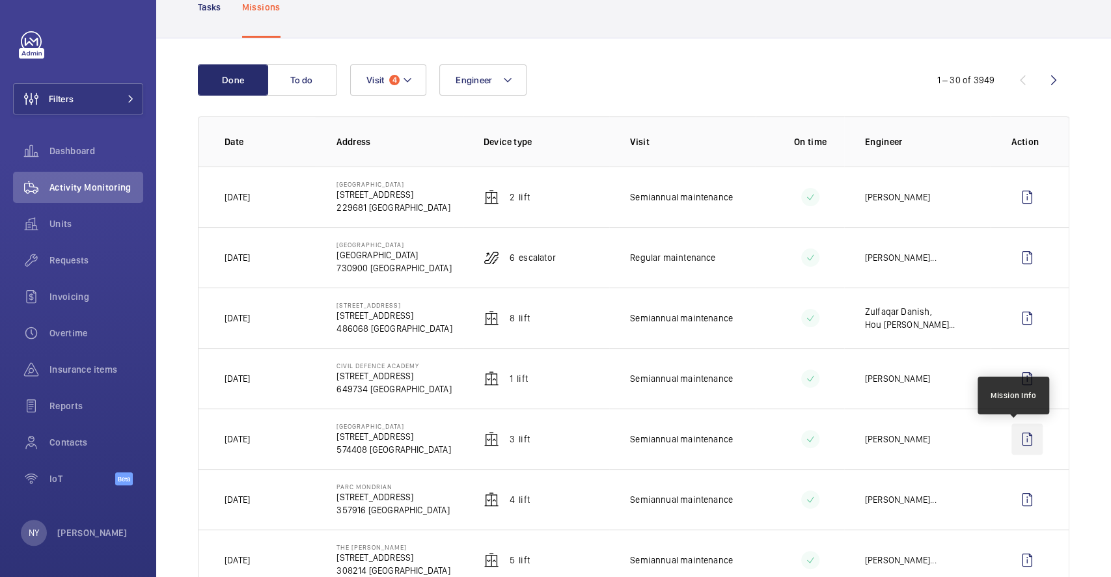
click at [1021, 445] on wm-front-icon-button at bounding box center [1026, 439] width 31 height 31
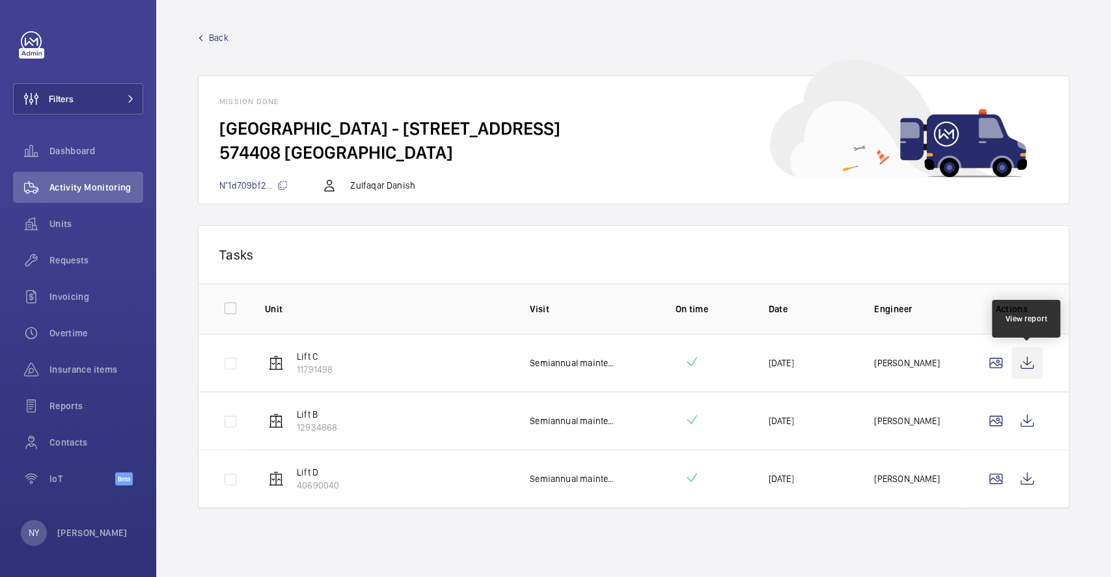
click at [1018, 373] on wm-front-icon-button at bounding box center [1026, 363] width 31 height 31
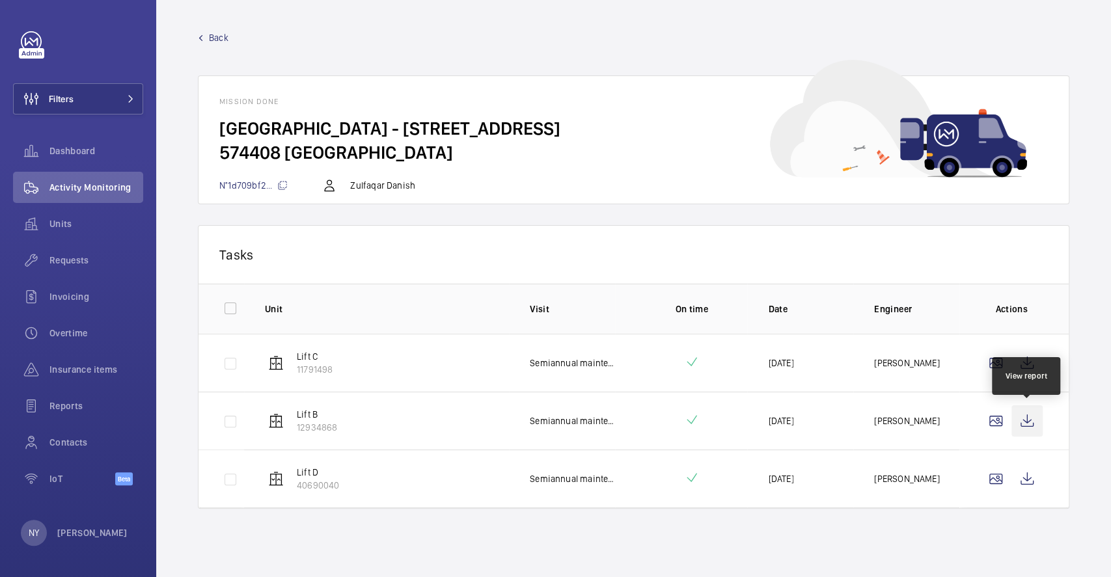
click at [1026, 425] on wm-front-icon-button at bounding box center [1026, 420] width 31 height 31
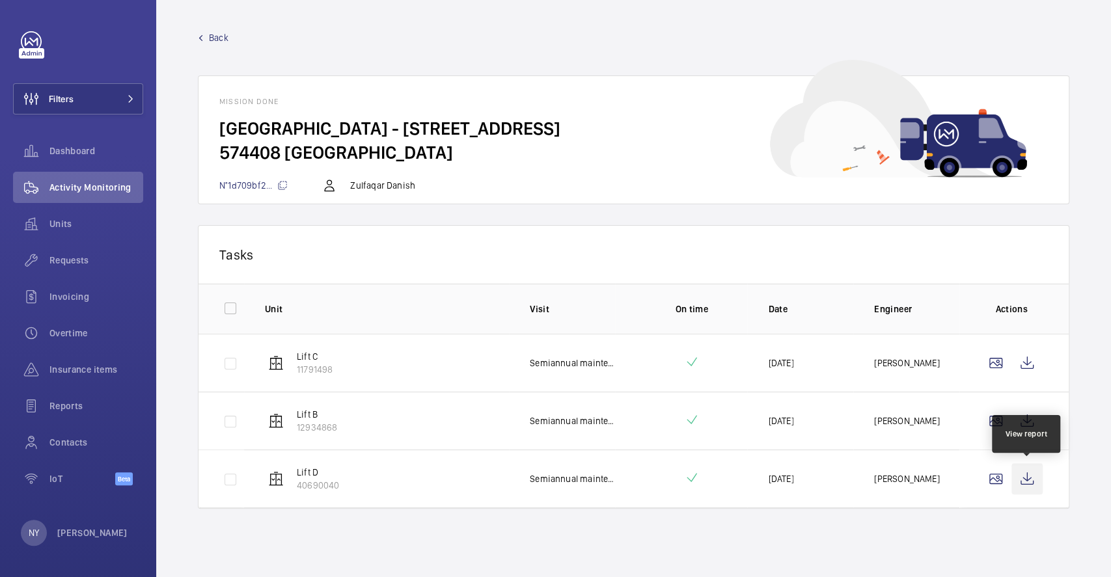
click at [1030, 482] on wm-front-icon-button at bounding box center [1026, 478] width 31 height 31
click at [219, 42] on span "Back" at bounding box center [219, 37] width 20 height 13
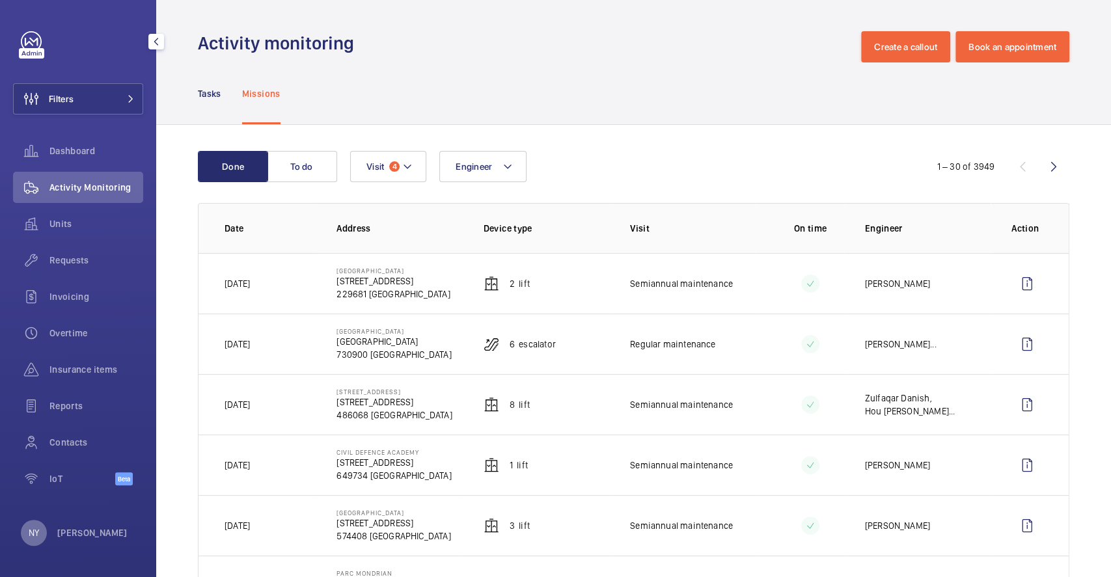
click at [46, 530] on div "NY" at bounding box center [34, 533] width 26 height 26
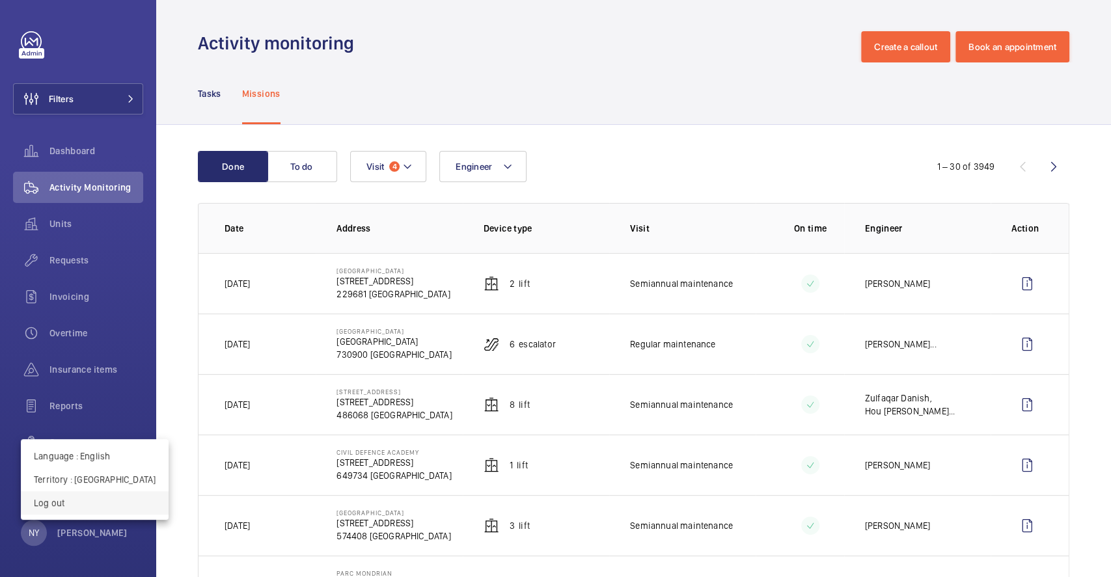
click at [64, 508] on p "Log out" at bounding box center [95, 503] width 122 height 13
